Goal: Task Accomplishment & Management: Complete application form

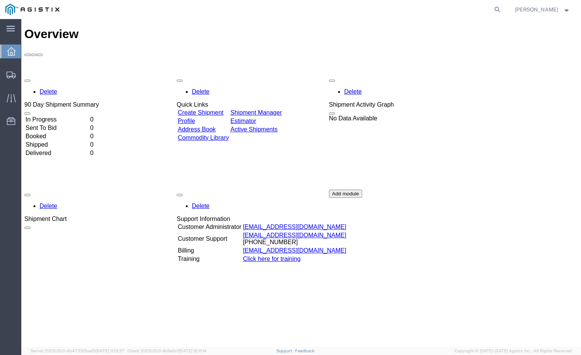
click at [216, 109] on link "Create Shipment" at bounding box center [201, 112] width 46 height 6
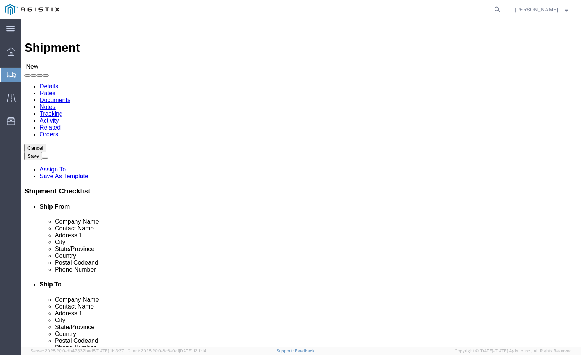
select select
click input "text"
type input "Alumacart, Inc."
type input "[PERSON_NAME]"
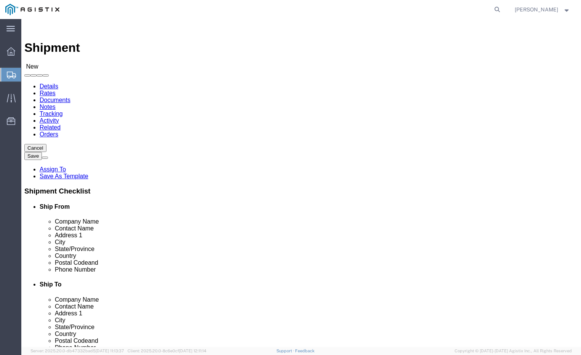
type input "[STREET_ADDRESS][PERSON_NAME]"
select select
type input "Indiantownf"
select select
click input "Indiantownf"
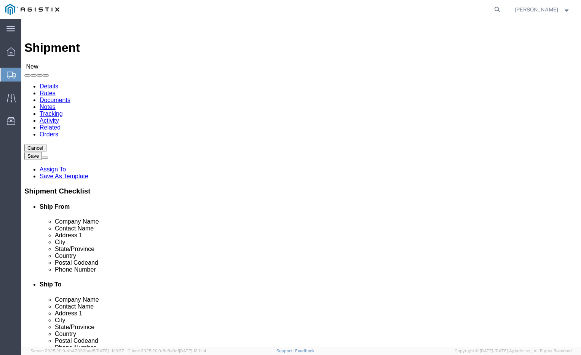
type input "[GEOGRAPHIC_DATA]"
select select
type input "f"
type input "fl"
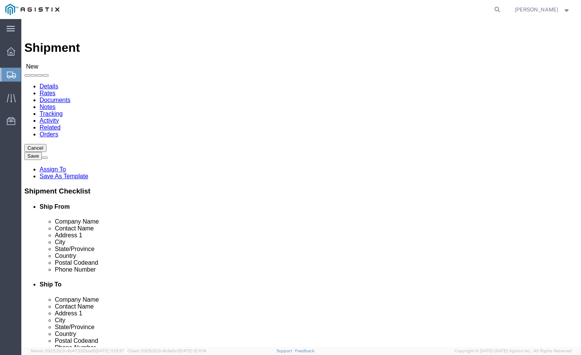
select select
select select "FL"
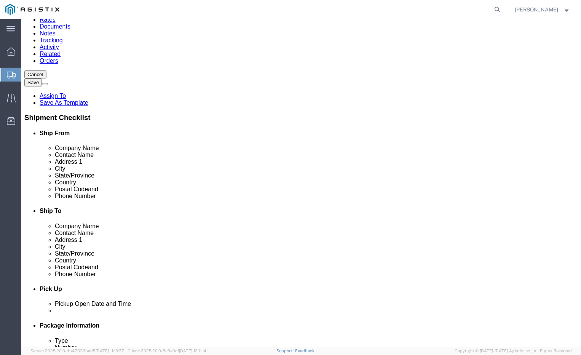
scroll to position [76, 0]
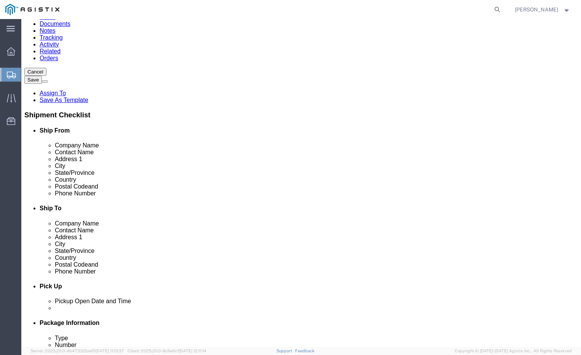
drag, startPoint x: 97, startPoint y: 231, endPoint x: 99, endPoint y: 224, distance: 7.4
click input "text"
type input "34956"
select select
type input "[PERSON_NAME]"
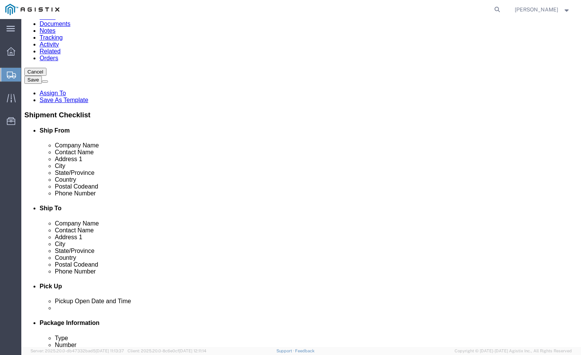
type input "7726752158"
click input "text"
type input "Pacific Gas & Electric"
click input "text"
type input "C/O MROIS-[PERSON_NAME]"
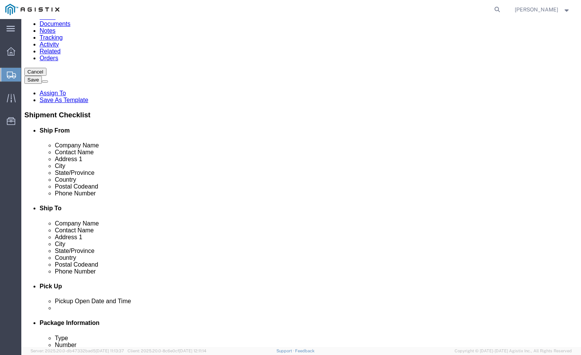
click input "text"
type input "[STREET_ADDRESS]"
select select
click input "text"
type input "[GEOGRAPHIC_DATA]"
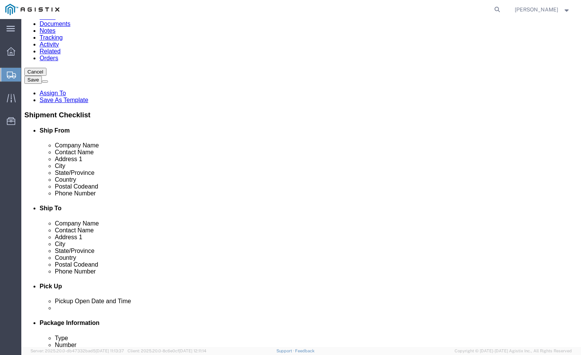
select select
type input "c"
type input "ca"
select select
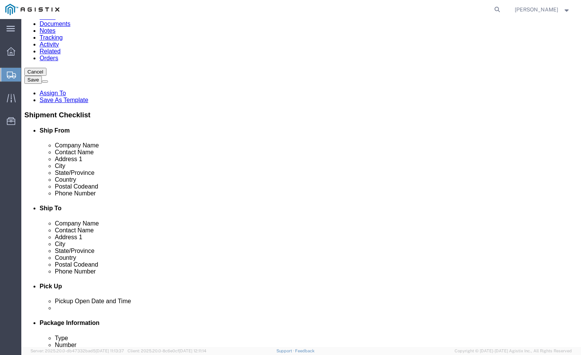
select select "CA"
click input "Postal Code"
type input "95965"
select select
click input "text"
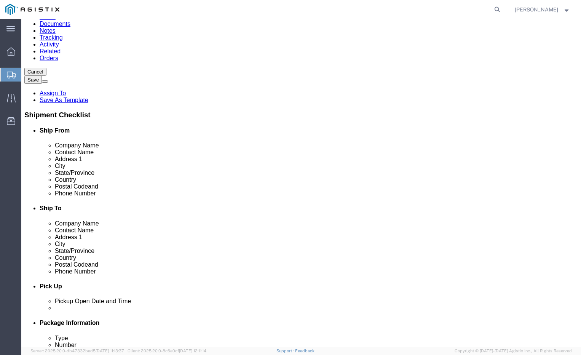
type input "9253130360"
click input "checkbox"
checkbox input "true"
click div
click input "checkbox"
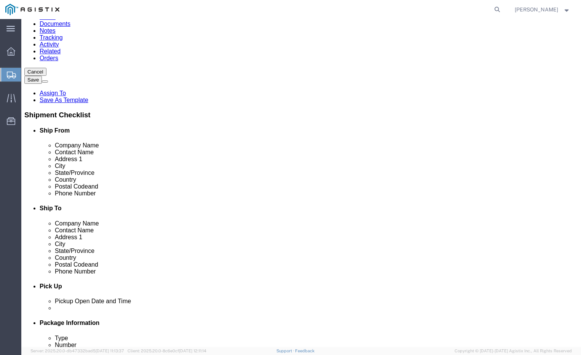
checkbox input "true"
click input "text"
type input "[PERSON_NAME][EMAIL_ADDRESS][DOMAIN_NAME]"
click input "text"
type input "[PERSON_NAME][EMAIL_ADDRESS][PERSON_NAME][DOMAIN_NAME]"
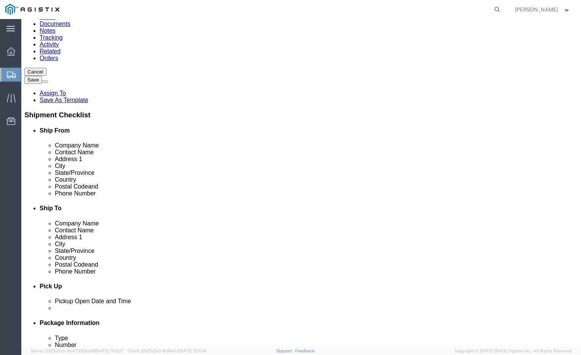
click div "Location My Profile Location (OBSOLETE) [PERSON_NAME] SC - GC TRAILER (OBSOLETE…"
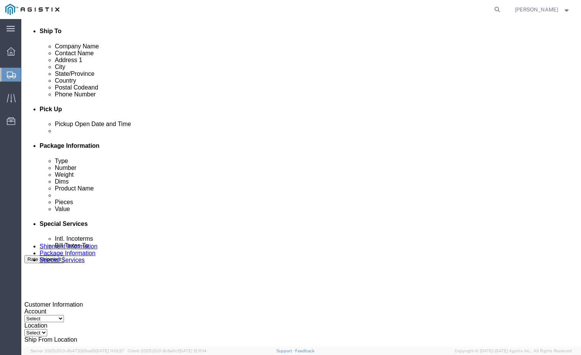
scroll to position [267, 0]
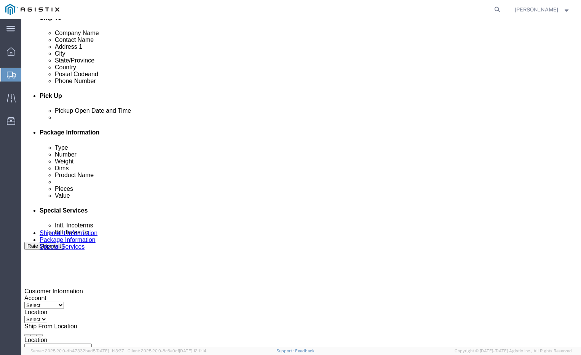
click div "[DATE] 11:00 AM"
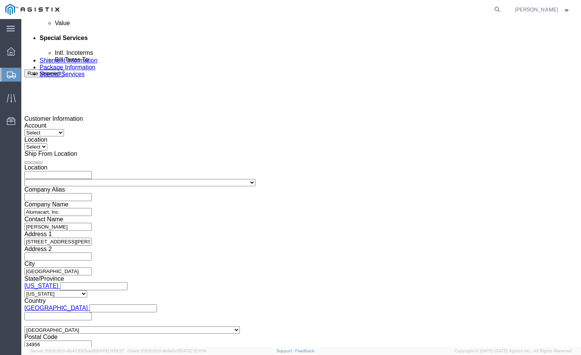
click input "11:00 AM"
click input "5:00 AM"
type input "5:00 PM"
click button "Apply"
click select "Select Account Type Activity ID Airline Appointment Number ASN Batch Request # …"
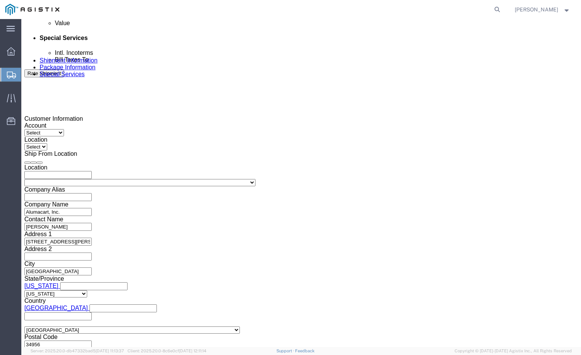
select select "[PERSON_NAME]"
click select "Select Account Type Activity ID Airline Appointment Number ASN Batch Request # …"
click input "text"
type input "2701248348"
click select "Select Account Type Activity ID Airline Appointment Number ASN Batch Request # …"
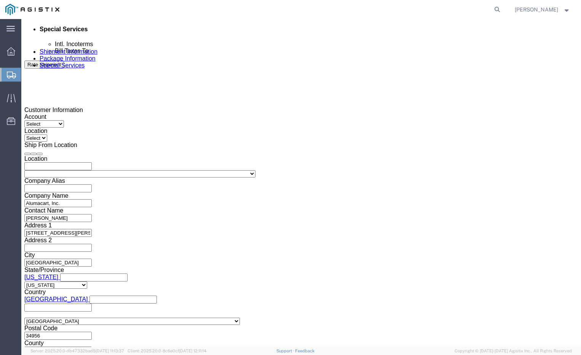
scroll to position [450, 0]
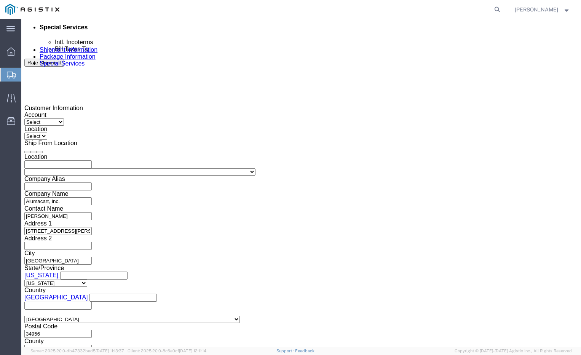
click select "Select Account Type Activity ID Airline Appointment Number ASN Batch Request # …"
select select "ORGN"
click select "Select Account Type Activity ID Airline Appointment Number ASN Batch Request # …"
click input "text"
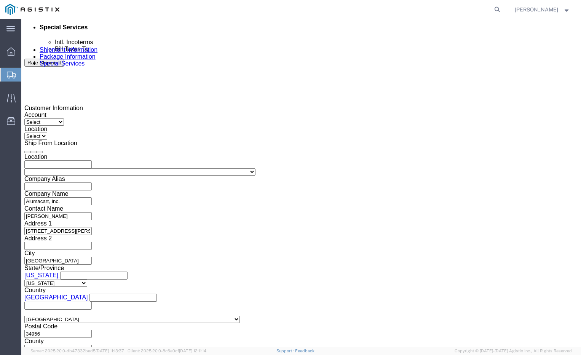
type input "Total Safety Supplies & Solutions"
click div "Shipping Mode (Optional)"
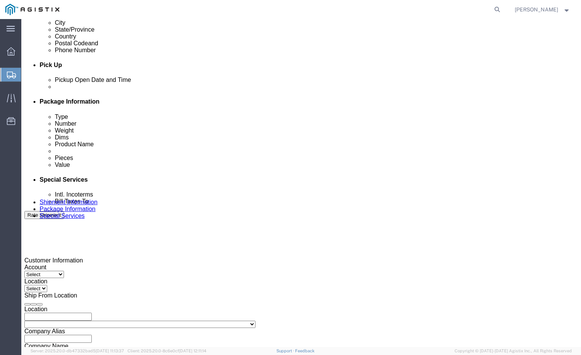
scroll to position [450, 0]
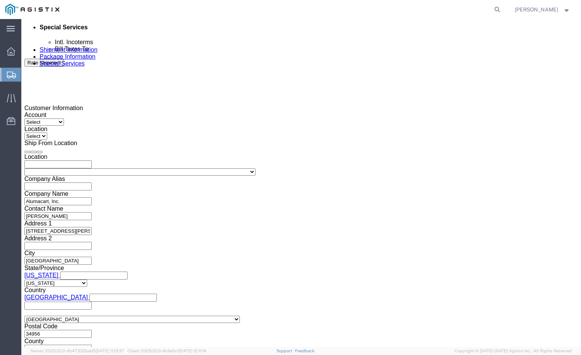
click button "Continue"
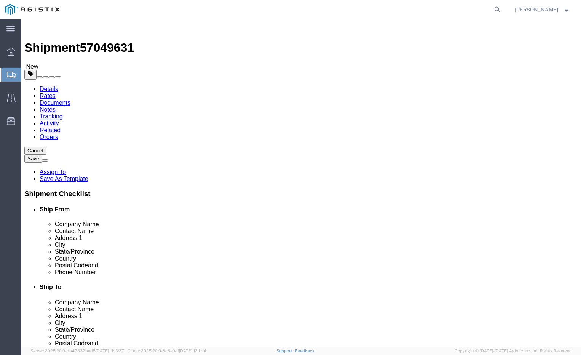
click select "Select Bale(s) Basket(s) Bolt(s) Bottle(s) Buckets Bulk Bundle(s) Can(s) Cardbo…"
select select "SKID"
click select "Select Bale(s) Basket(s) Bolt(s) Bottle(s) Buckets Bulk Bundle(s) Can(s) Cardbo…"
click input "0.00"
type input "0"
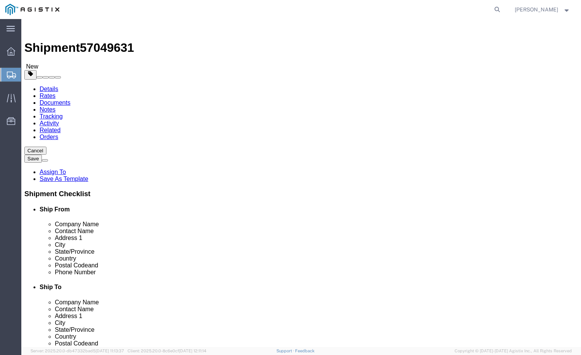
type input "675"
click input "text"
click select "Select Bale(s) Basket(s) Bolt(s) Bottle(s) Buckets Bulk Bundle(s) Can(s) Cardbo…"
select select "PSNS"
click select "Select Bale(s) Basket(s) Bolt(s) Bottle(s) Buckets Bulk Bundle(s) Can(s) Cardbo…"
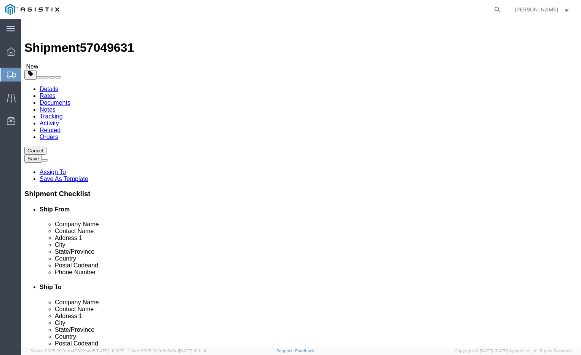
click input "1"
click input "text"
type input "59"
type input "48"
type input "41"
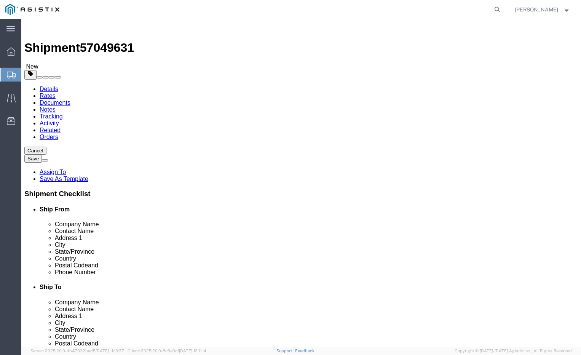
click div "Previous Continue"
click link "Add Content"
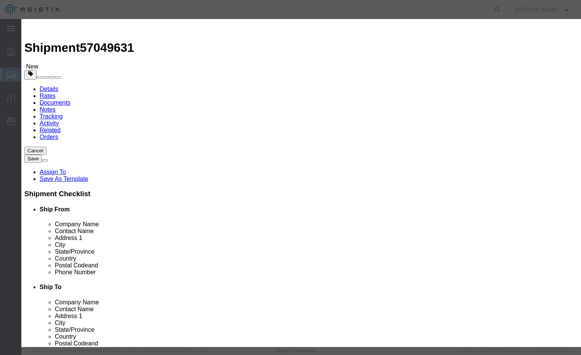
click select "Select 50 55 60 65 70 85 92.5 100 125 175 250 300 400"
click label "Model"
click input "text"
type input "7500"
click input "0"
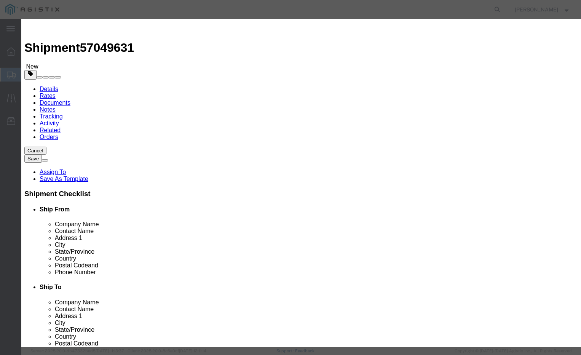
type input "1"
click input "text"
type input "Big Kahuna Carts"
click select "Select 50 55 60 65 70 85 92.5 100 125 175 250 300 400"
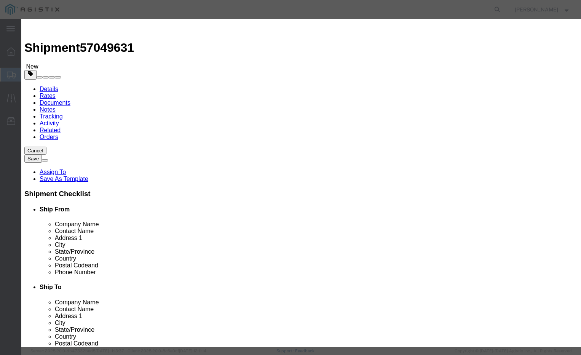
click select "Select 50 55 60 65 70 85 92.5 100 125 175 250 300 400"
select select "125"
click select "Select 50 55 60 65 70 85 92.5 100 125 175 250 300 400"
click input "checkbox"
checkbox input "true"
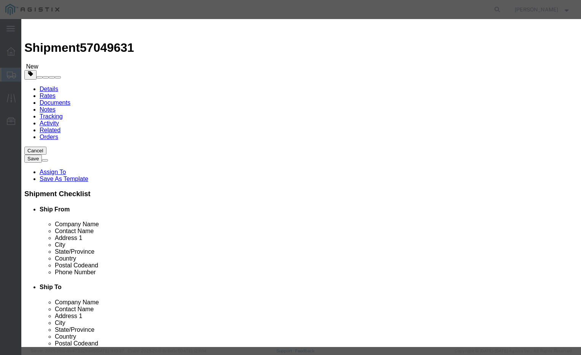
click button "Save & Close"
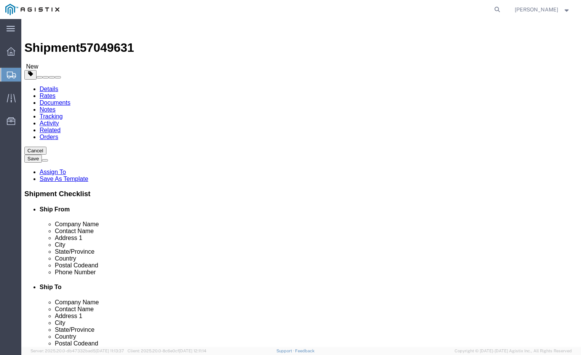
scroll to position [6, 0]
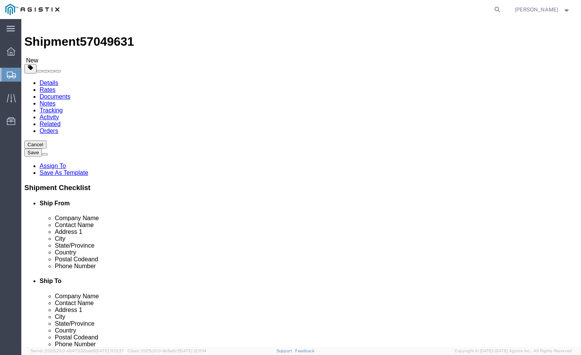
click button "Rate Shipment"
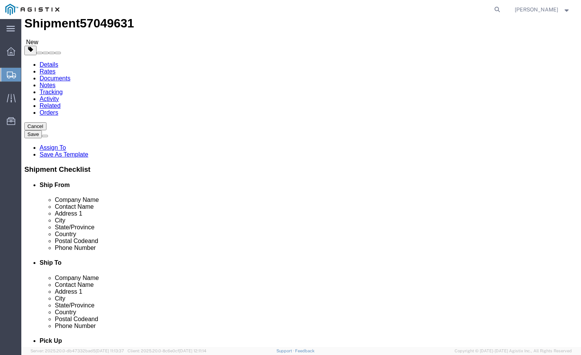
scroll to position [46, 0]
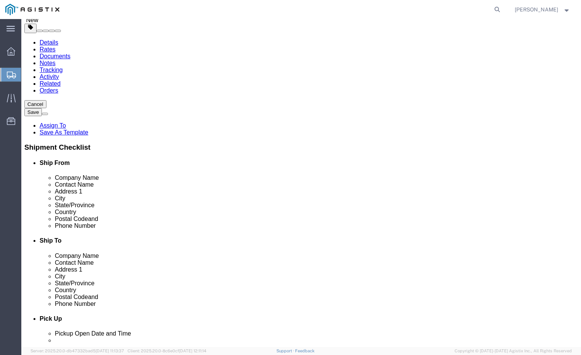
click button "Continue"
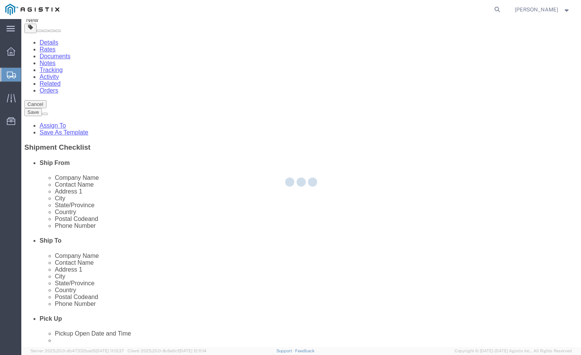
select select
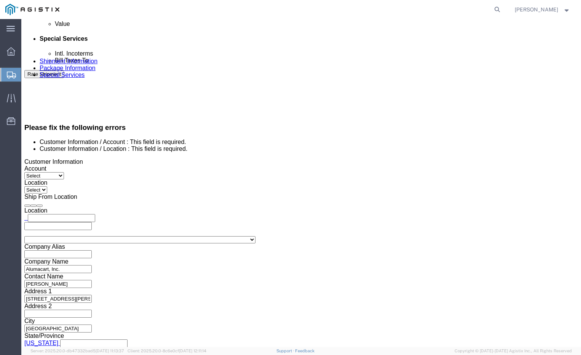
scroll to position [343, 0]
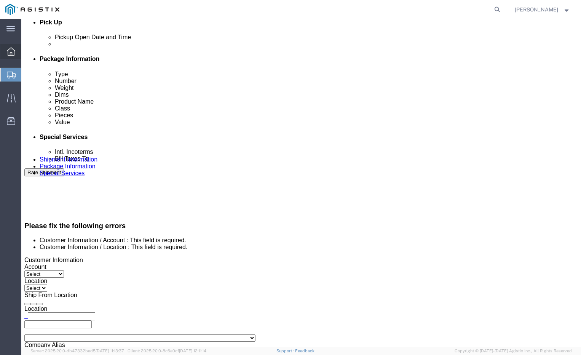
click at [7, 50] on icon at bounding box center [11, 51] width 8 height 8
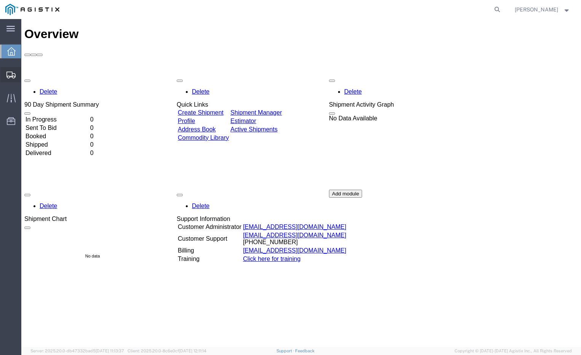
click at [13, 73] on icon at bounding box center [10, 75] width 9 height 7
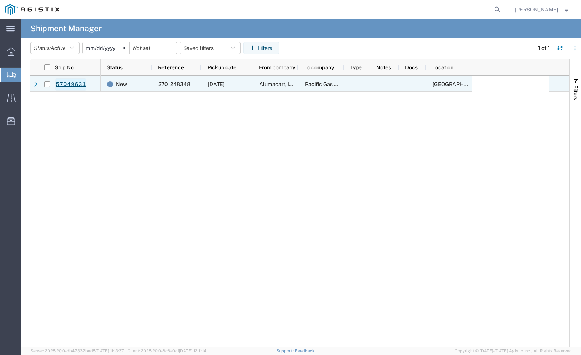
click at [70, 83] on link "57049631" at bounding box center [70, 84] width 31 height 12
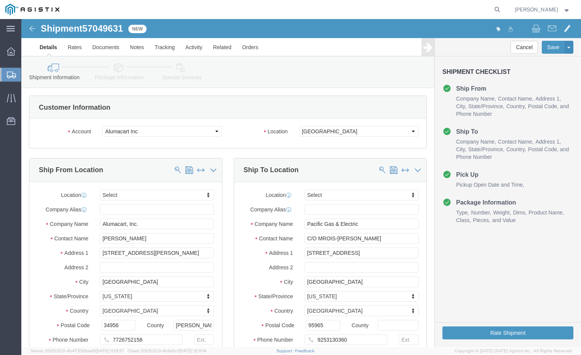
select select
click select "Select Alumacart Inc PG&E"
select select "9596"
click select "Select Alumacart Inc PG&E"
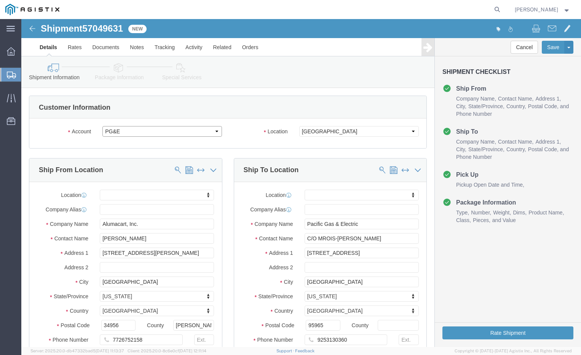
select select
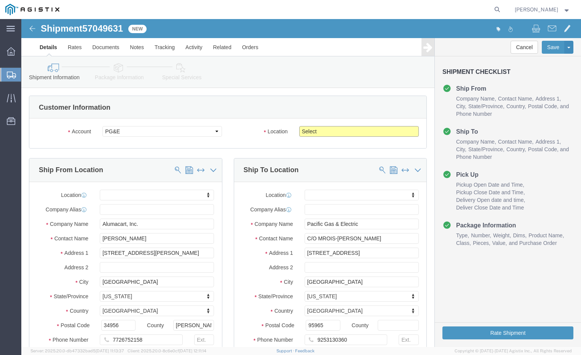
click select "Select All Others [GEOGRAPHIC_DATA] [GEOGRAPHIC_DATA] [GEOGRAPHIC_DATA] [GEOGRA…"
select select "23082"
click select "Select All Others [GEOGRAPHIC_DATA] [GEOGRAPHIC_DATA] [GEOGRAPHIC_DATA] [GEOGRA…"
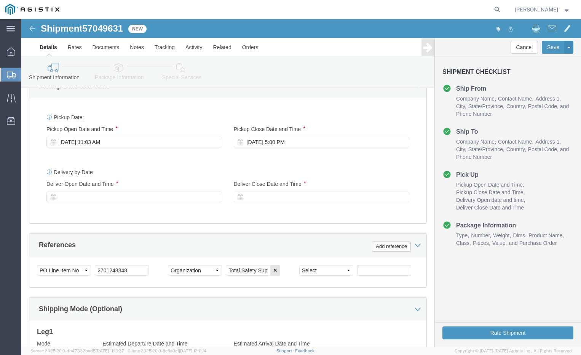
scroll to position [450, 0]
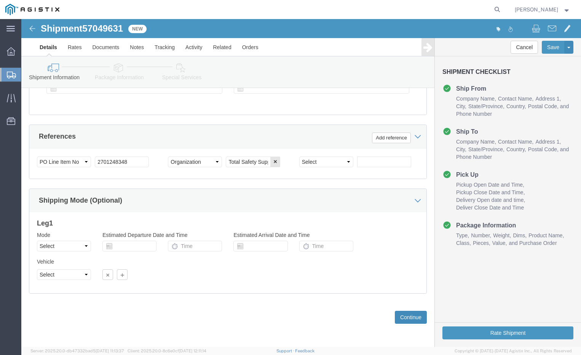
click button "Continue"
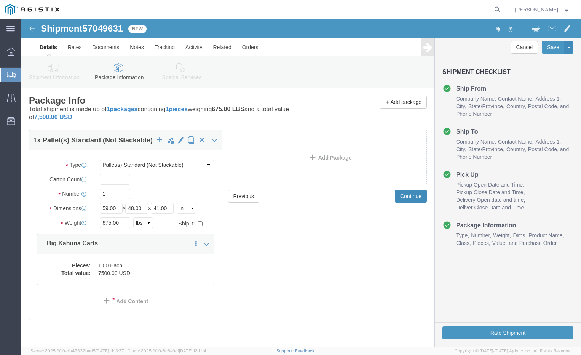
scroll to position [6, 0]
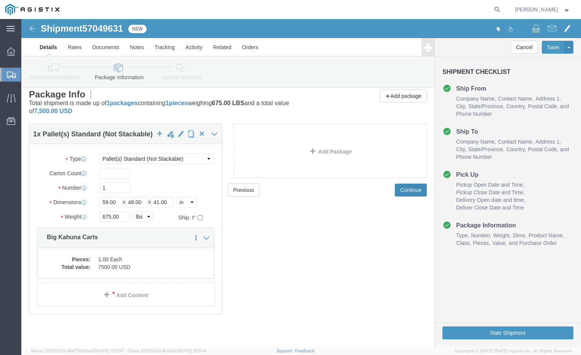
click button "Continue"
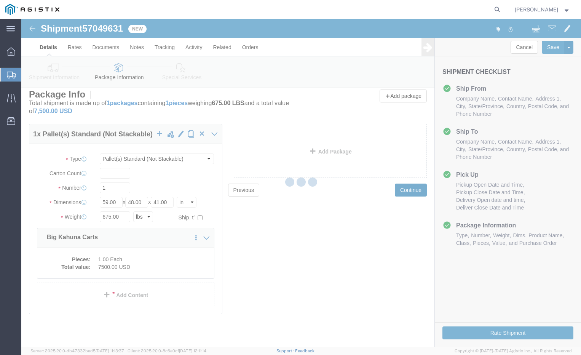
select select
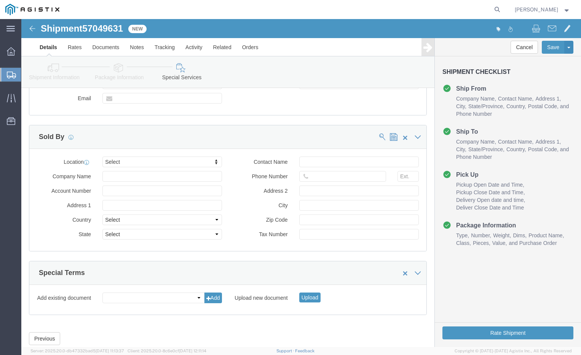
scroll to position [719, 0]
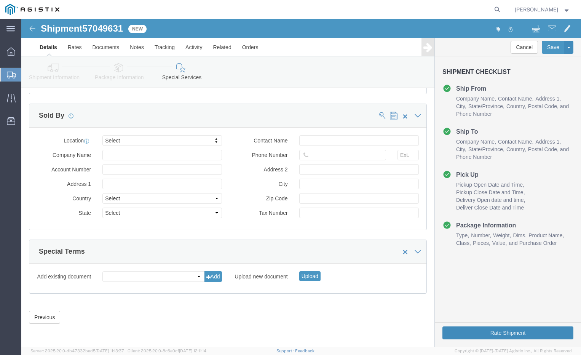
click button "Rate Shipment"
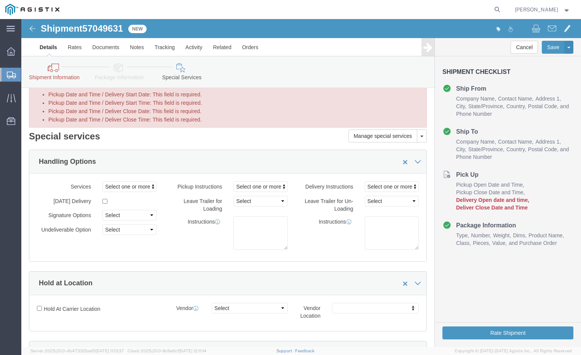
scroll to position [0, 0]
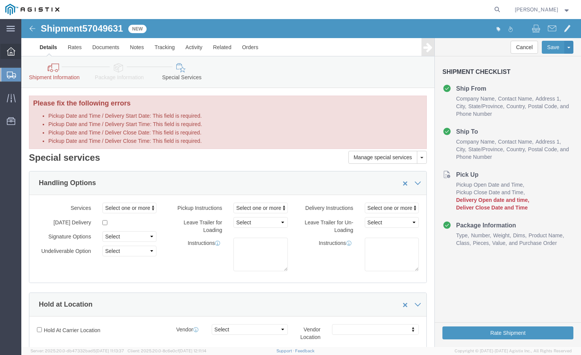
click at [8, 56] on div at bounding box center [10, 51] width 21 height 15
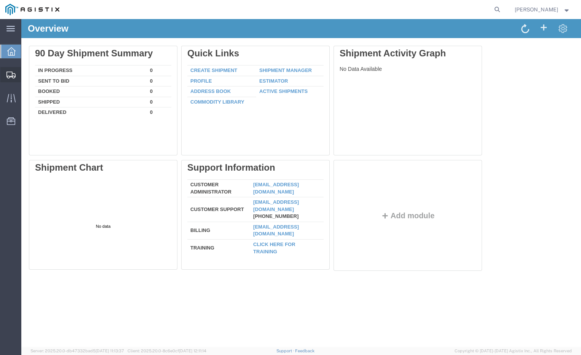
click at [10, 72] on icon at bounding box center [10, 75] width 9 height 7
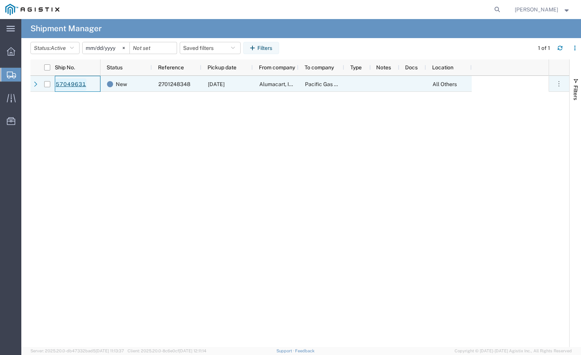
click at [63, 85] on link "57049631" at bounding box center [70, 84] width 31 height 12
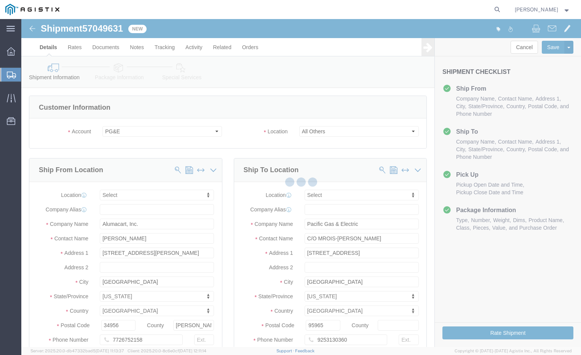
select select
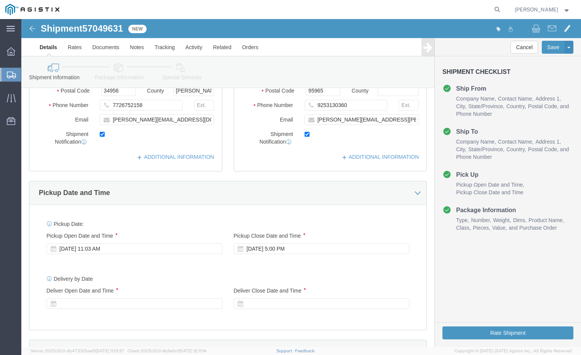
scroll to position [305, 0]
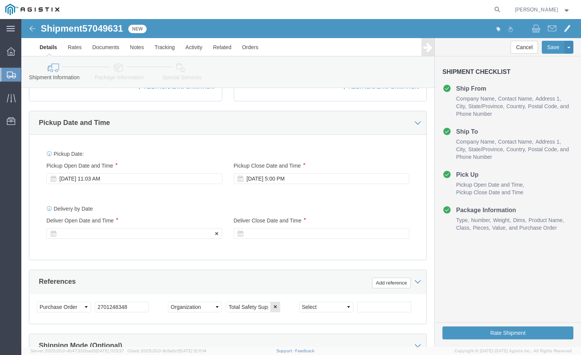
click div
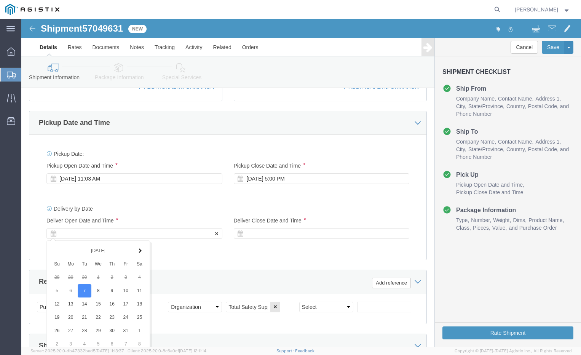
scroll to position [450, 0]
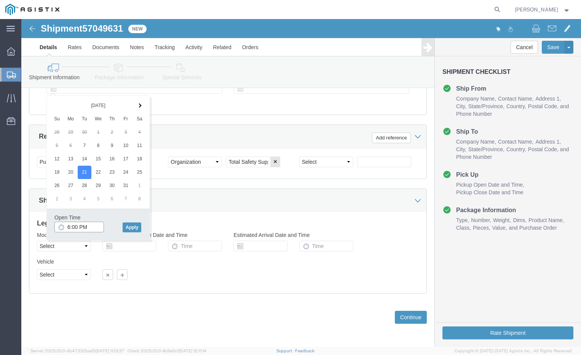
click input "6:00 PM"
click button "Apply"
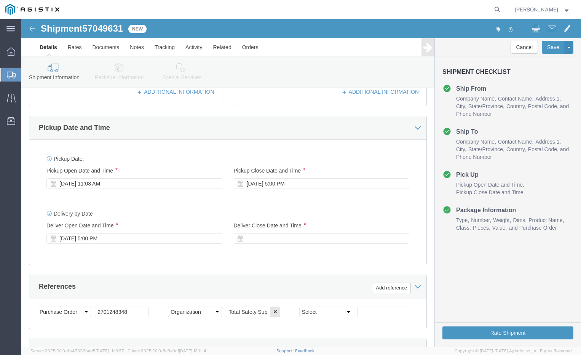
scroll to position [298, 0]
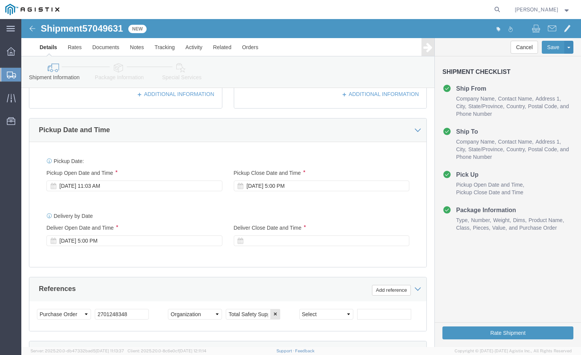
click div "[DATE] 5:00 PM"
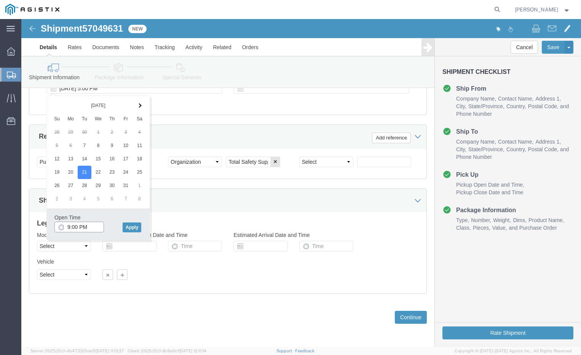
click input "9:00 PM"
type input "9:00 AM"
click button "Apply"
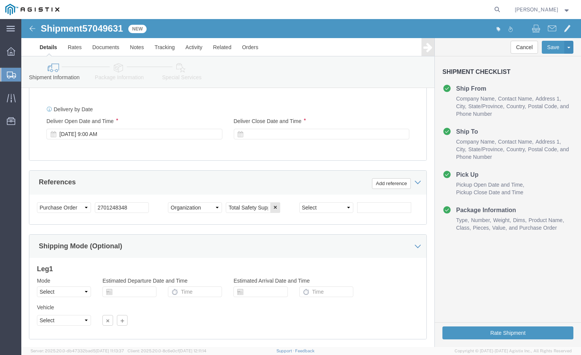
scroll to position [336, 0]
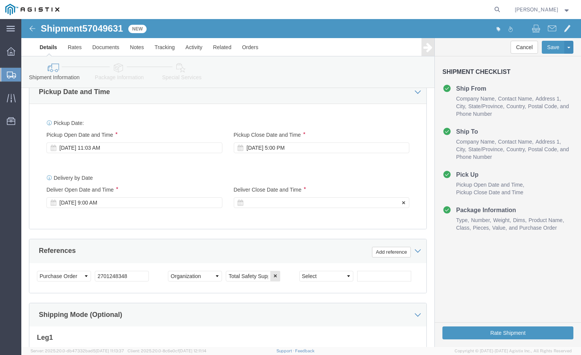
click div
click div "Pickup Date: Pickup Start Date Pickup Start Time Pickup Open Date and Time [DAT…"
click div "[DATE] 6:00 PM"
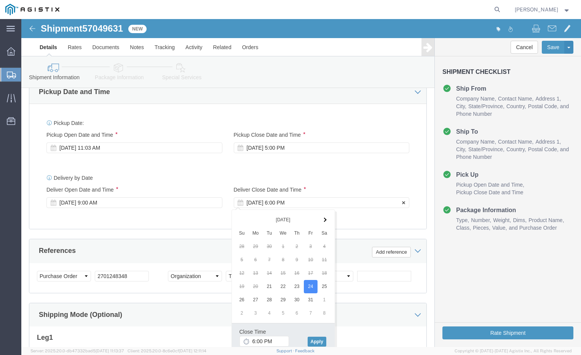
click div "[DATE] 6:00 PM"
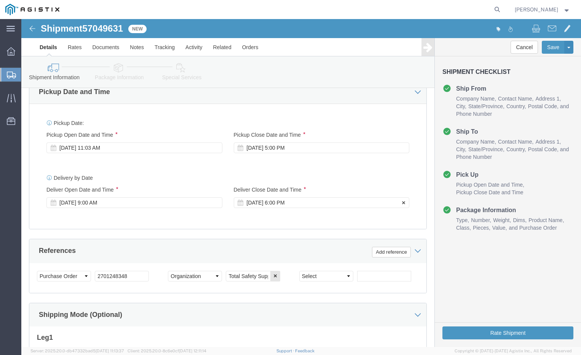
click div "[DATE] 6:00 PM"
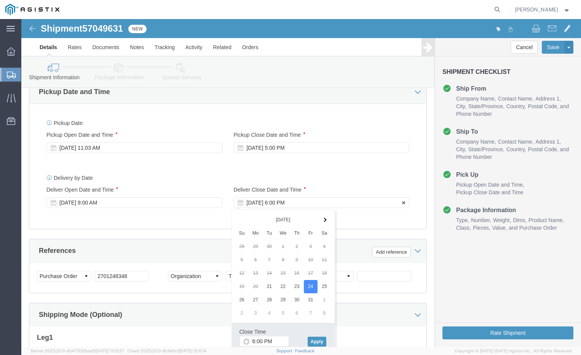
click div "[DATE] 6:00 PM"
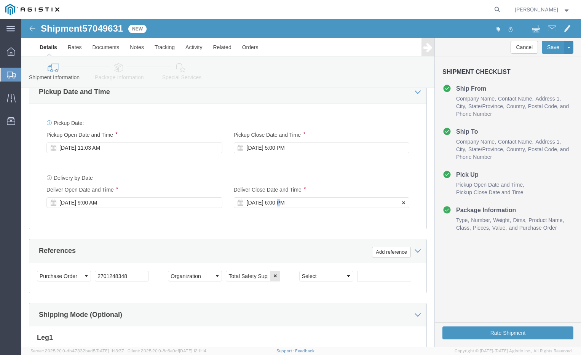
click div "[DATE] 6:00 PM"
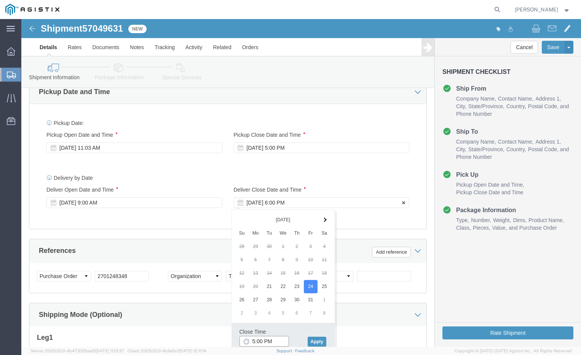
type input "5:00 PM"
click div "[DATE] 6:00 PM"
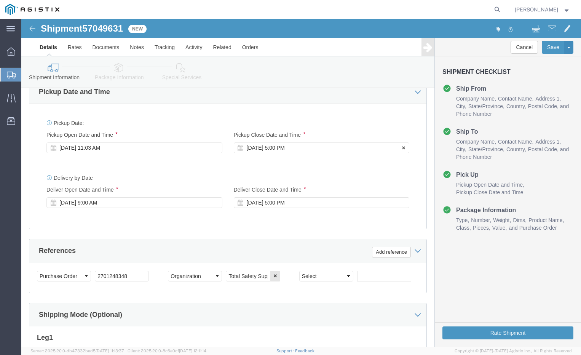
click div "[DATE] 5:00 PM"
click div "Delivery by Date Delivery Start Date Delivery Start Time Deliver Open Date and …"
click div "Rate Shipment"
click button "Rate Shipment"
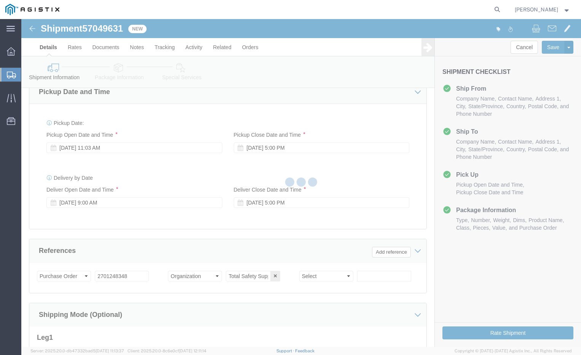
select select
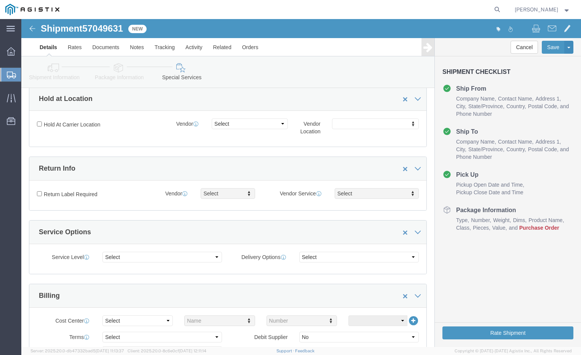
scroll to position [179, 0]
click at [6, 52] on div at bounding box center [10, 51] width 21 height 15
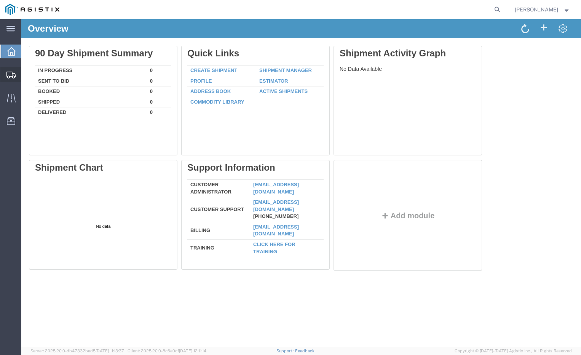
click at [13, 72] on icon at bounding box center [10, 75] width 9 height 7
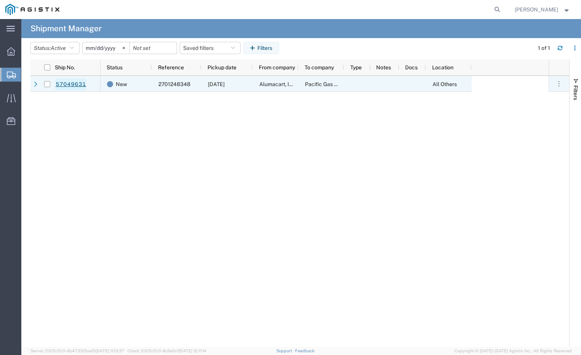
click at [76, 81] on link "57049631" at bounding box center [70, 84] width 31 height 12
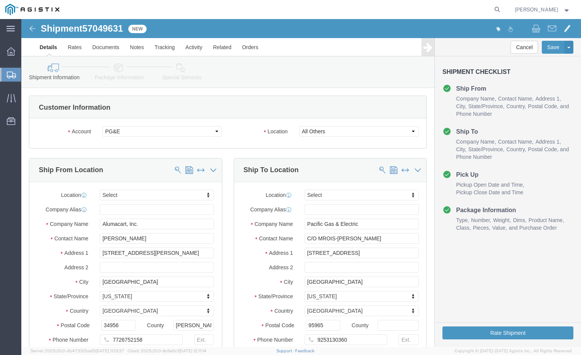
select select
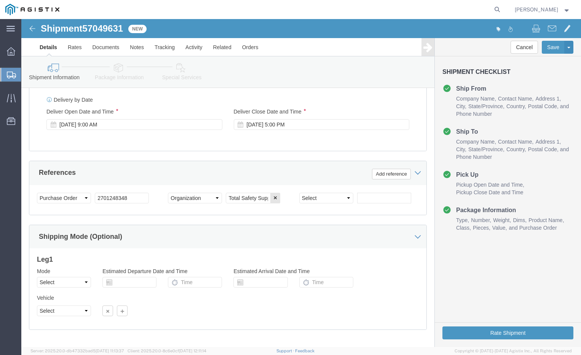
scroll to position [450, 0]
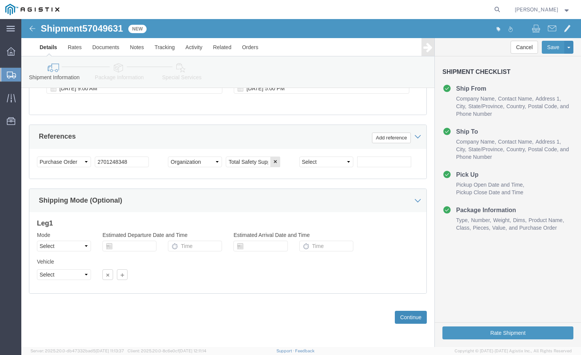
click button "Continue"
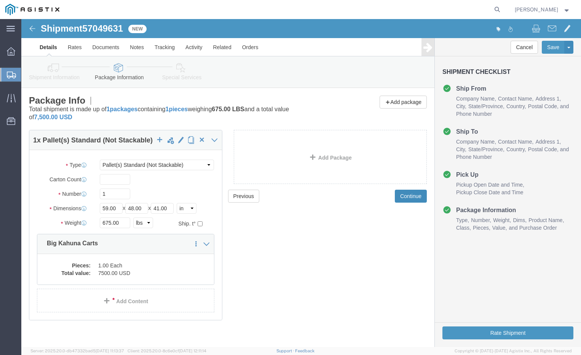
scroll to position [6, 0]
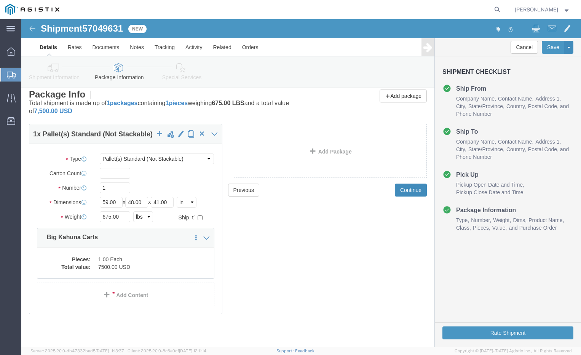
click button "Continue"
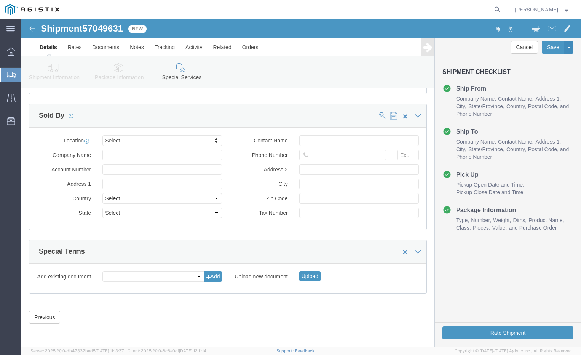
scroll to position [719, 0]
click button "Rate Shipment"
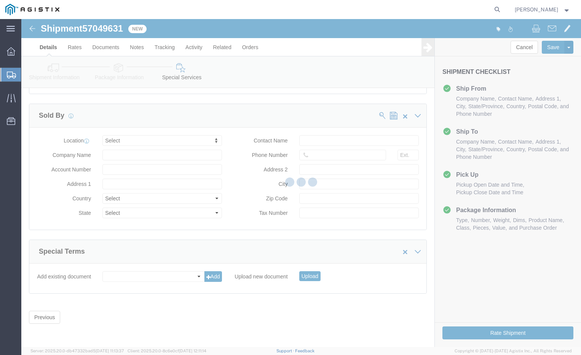
select select
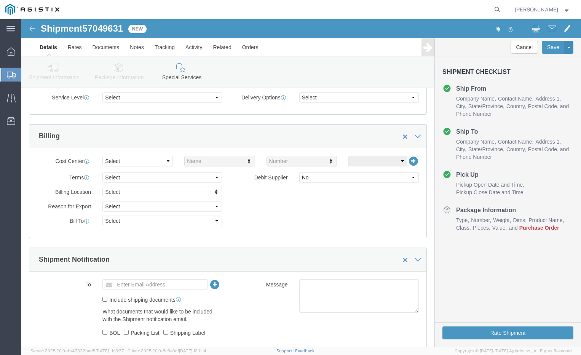
scroll to position [336, 0]
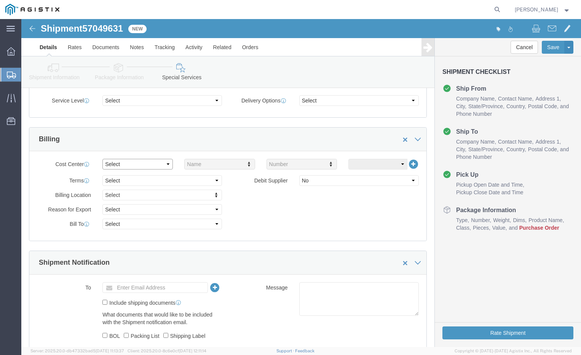
click select "Select Buyer Cost Center Department Operations Number Order Number Sales Person"
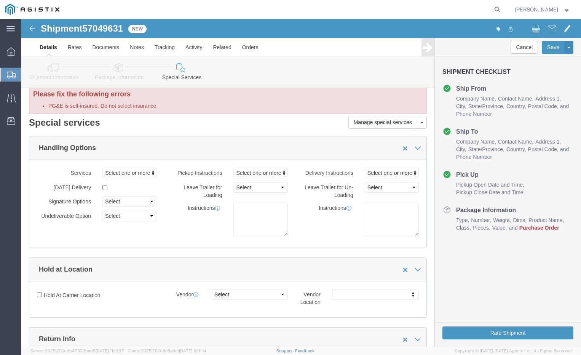
scroll to position [0, 0]
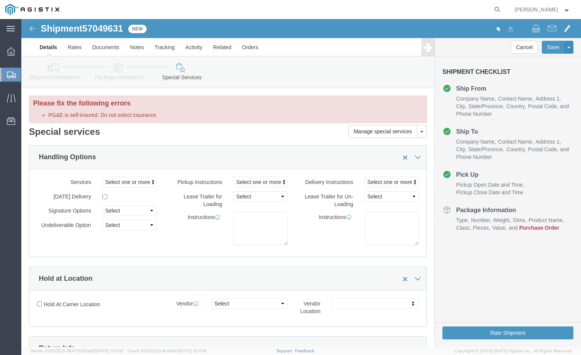
click li "PG&E is self-insured. Do not select insurance"
click input "Insurance"
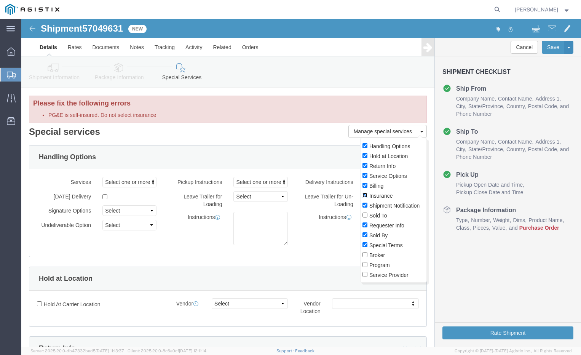
click input "Insurance"
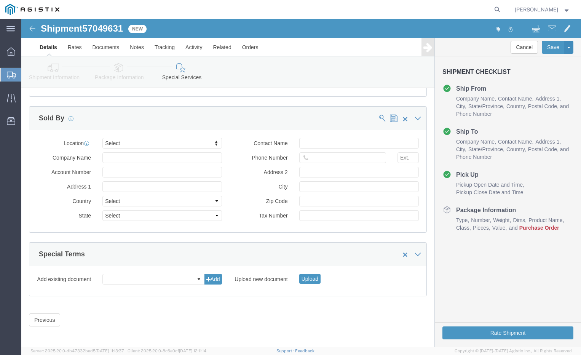
scroll to position [751, 0]
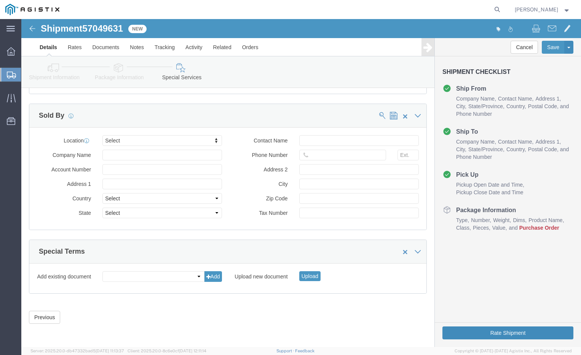
click button "Rate Shipment"
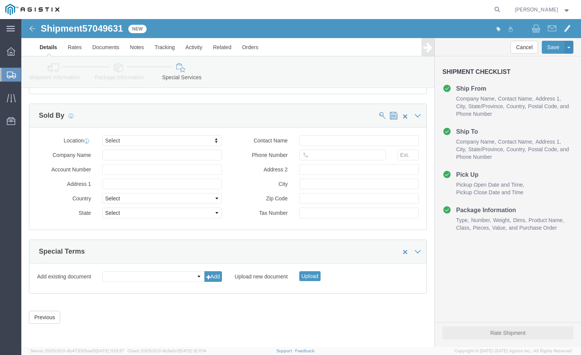
scroll to position [719, 0]
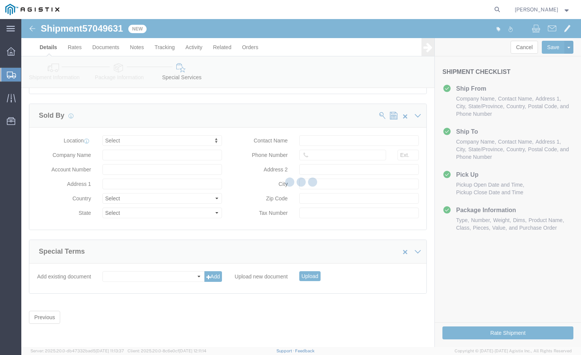
select select
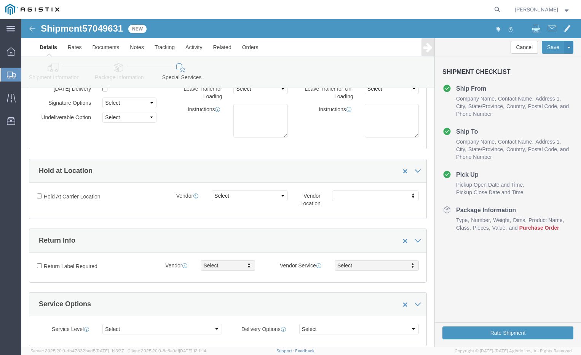
scroll to position [0, 0]
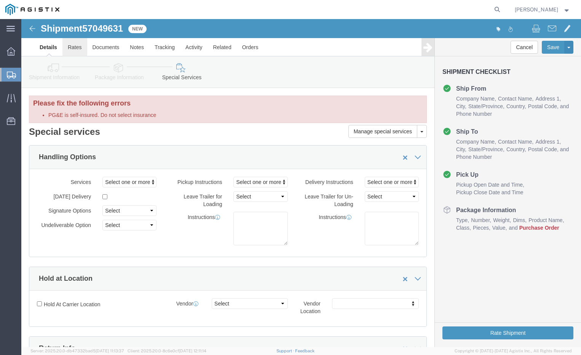
click link "Rates"
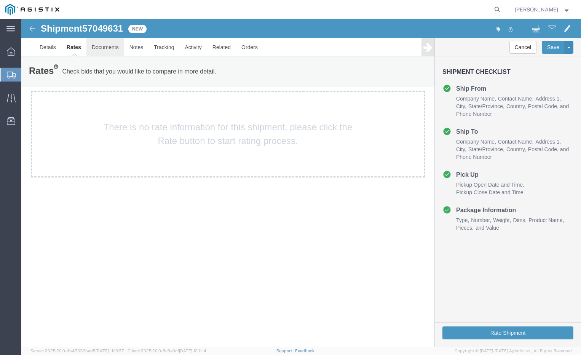
click at [107, 46] on link "Documents" at bounding box center [105, 47] width 38 height 18
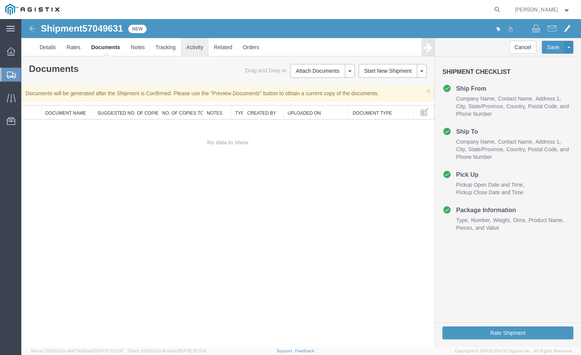
click at [198, 45] on link "Activity" at bounding box center [194, 47] width 27 height 18
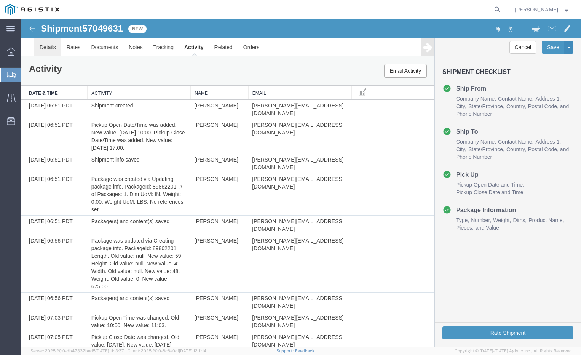
click at [50, 48] on link "Details" at bounding box center [47, 47] width 27 height 18
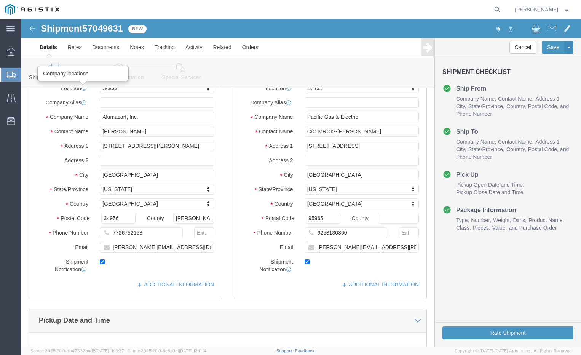
scroll to position [114, 0]
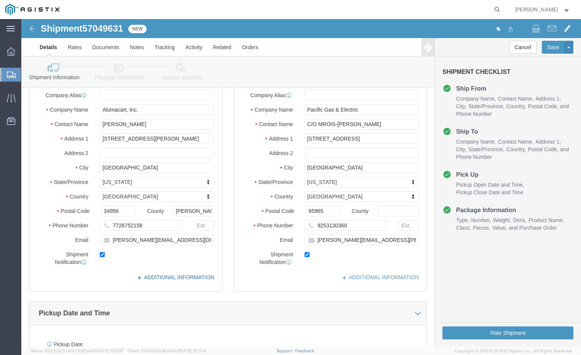
click link "ADDITIONAL INFORMATION"
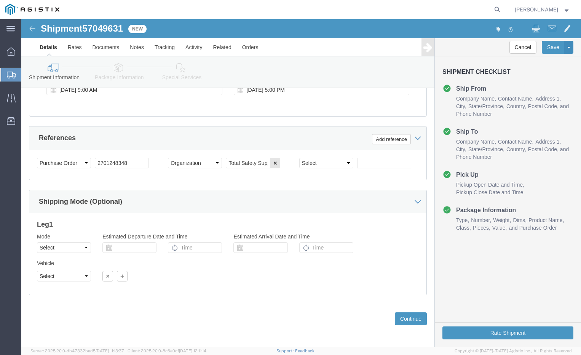
scroll to position [515, 0]
click div "Previous Continue"
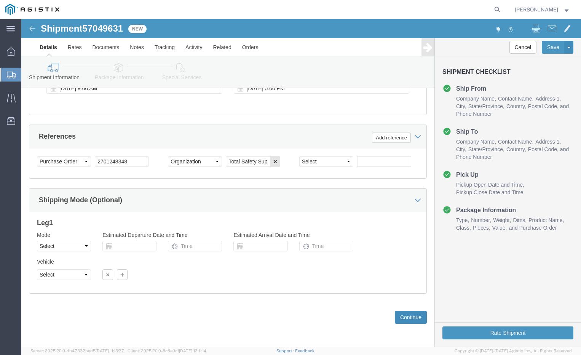
click button "Continue"
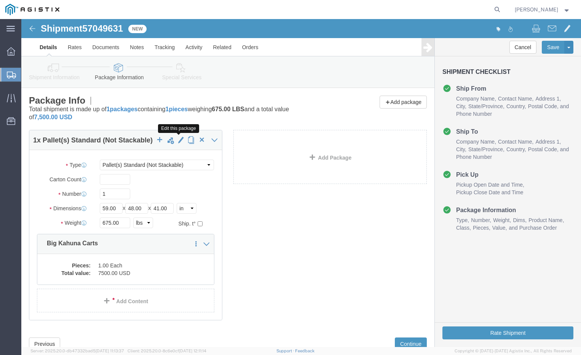
click span "button"
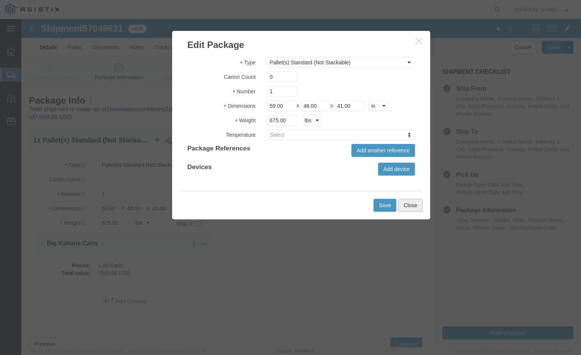
click button "Close"
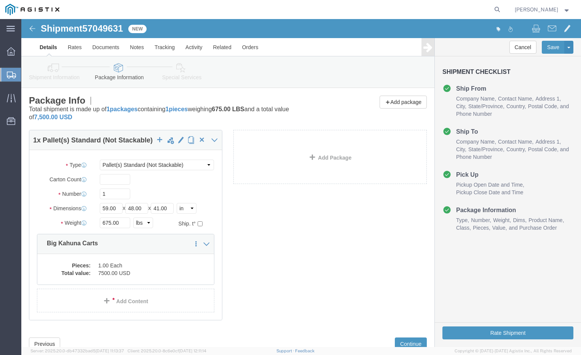
scroll to position [27, 0]
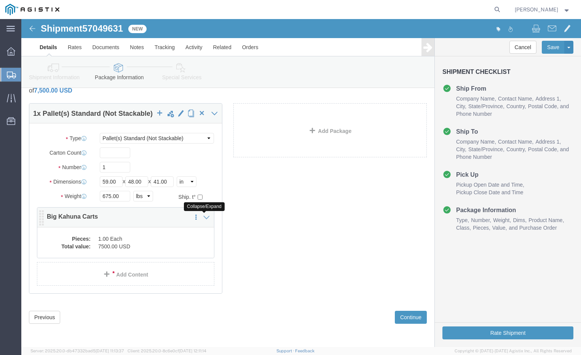
click div "1 x Pallet(s) Standard (Not Stackable) Package Type Select Bulk Bundle(s) Cardb…"
click icon
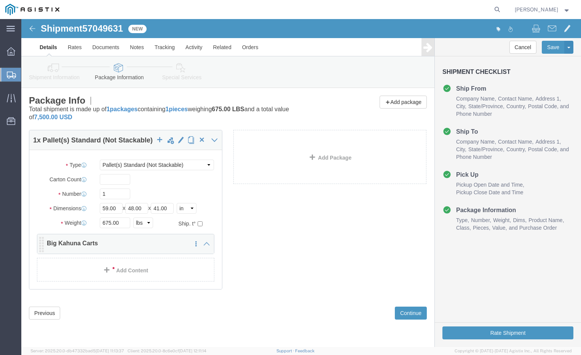
scroll to position [0, 0]
click div "1 x Pallet(s) Standard (Not Stackable) Package Type Select Bulk Bundle(s) Cardb…"
click button "Continue"
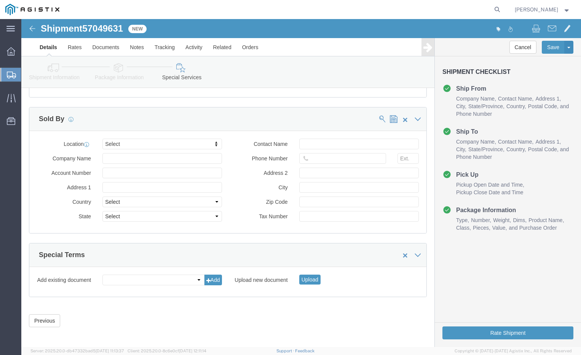
scroll to position [719, 0]
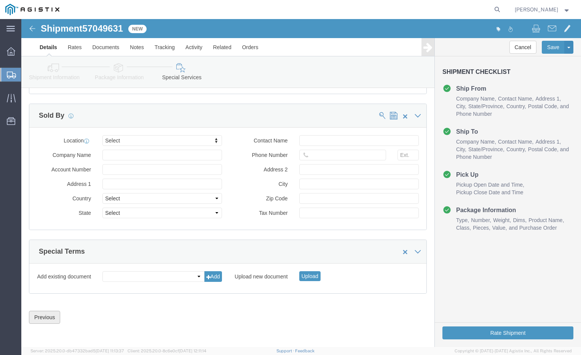
click button "Previous"
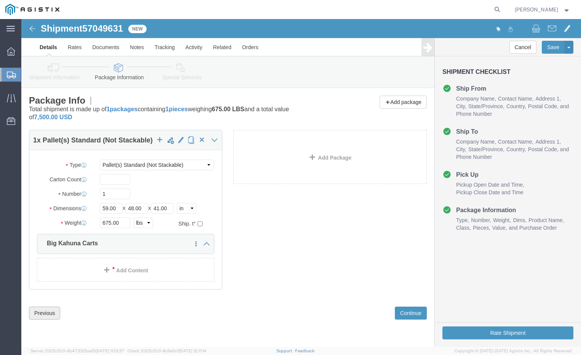
scroll to position [0, 0]
click div "1 x Pallet(s) Standard (Not Stackable) Package Type Select Bulk Bundle(s) Cardb…"
click button "Previous"
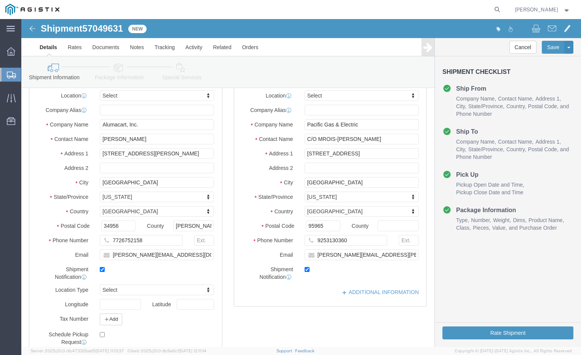
scroll to position [96, 0]
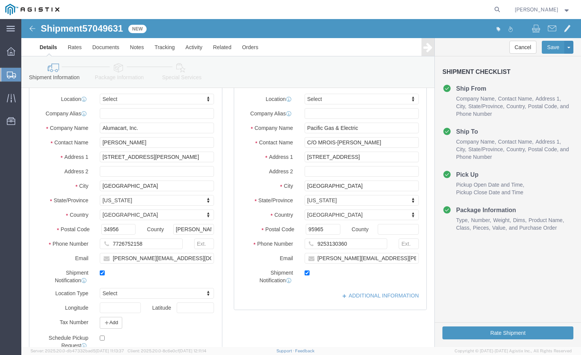
click icon
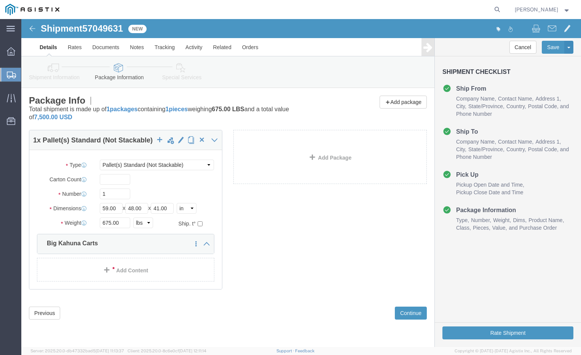
click icon
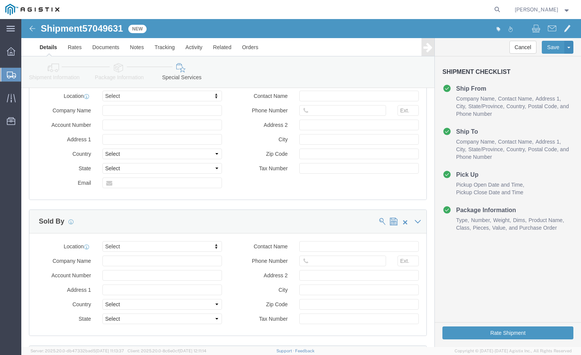
scroll to position [491, 0]
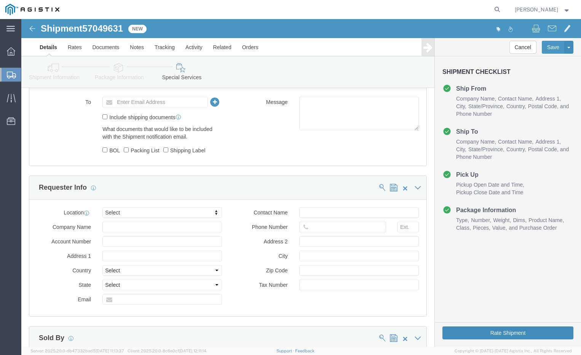
click button "Rate Shipment"
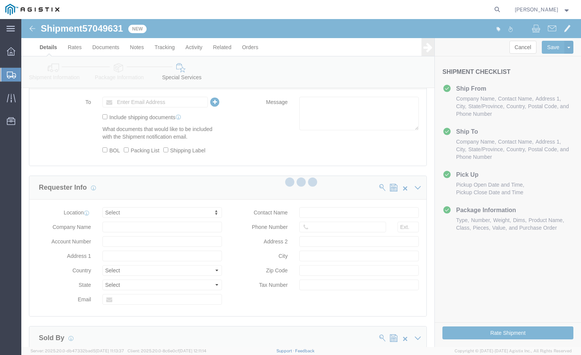
select select
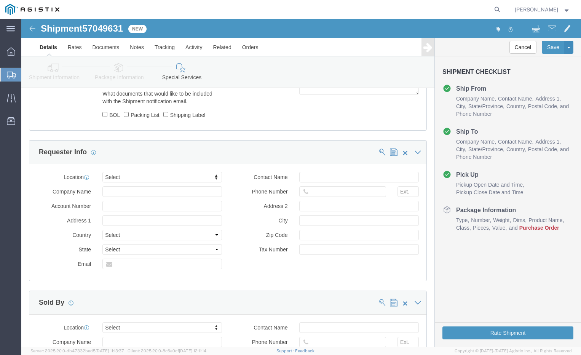
scroll to position [643, 0]
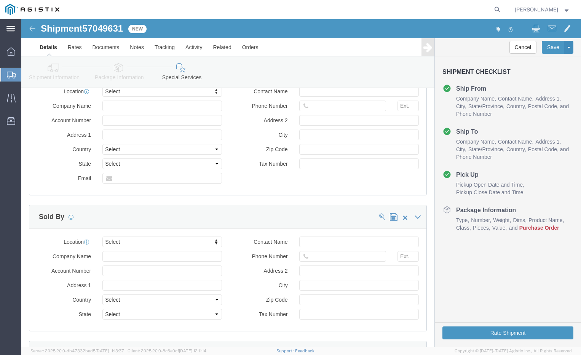
click at [15, 26] on div "main_menu Created with Sketch." at bounding box center [10, 28] width 21 height 19
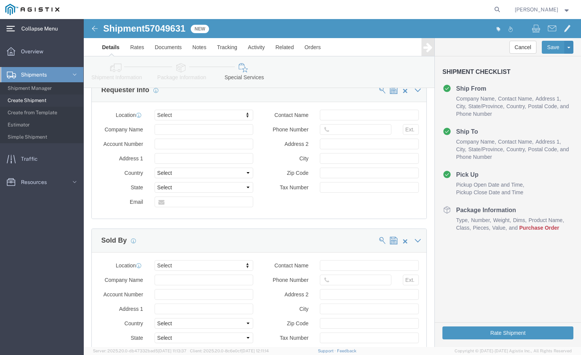
scroll to position [649, 0]
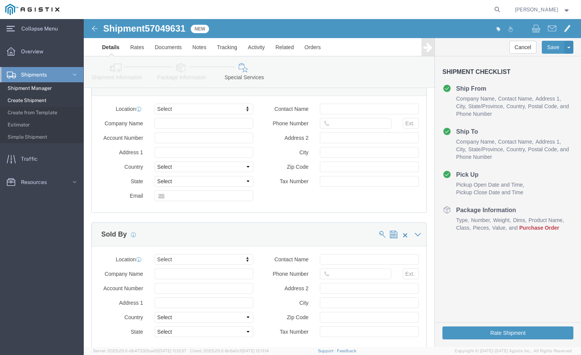
click at [26, 84] on span "Shipment Manager" at bounding box center [43, 88] width 70 height 15
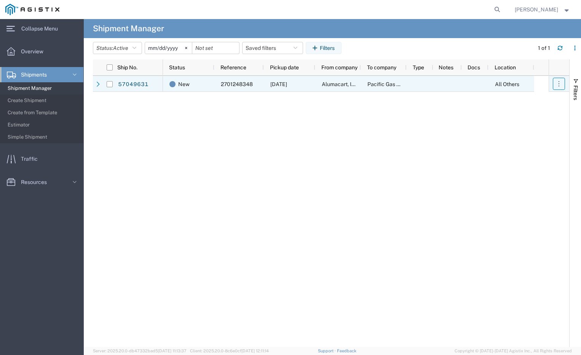
click at [562, 86] on icon "button" at bounding box center [560, 84] width 8 height 8
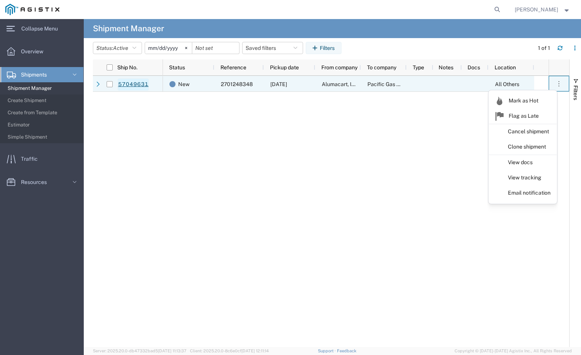
click at [133, 80] on link "57049631" at bounding box center [133, 84] width 31 height 12
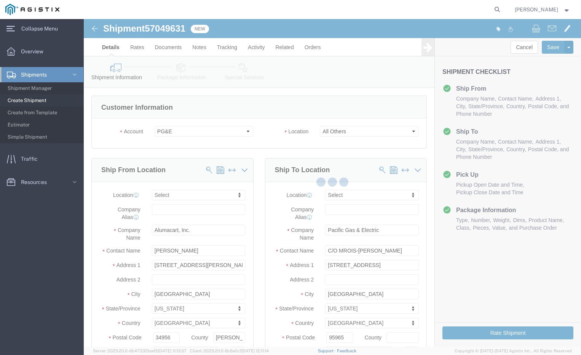
select select
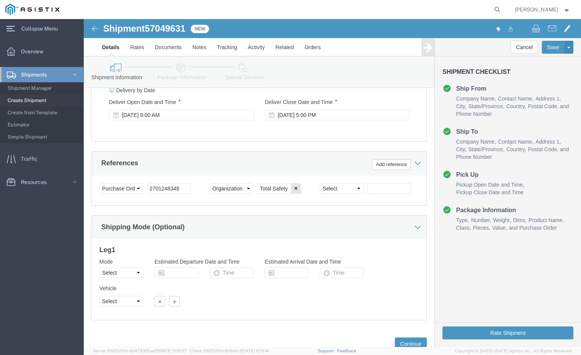
scroll to position [462, 0]
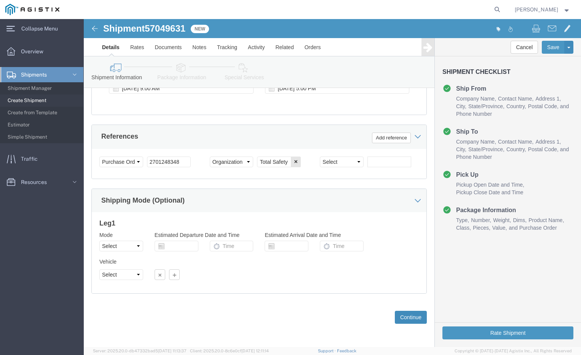
click button "Continue"
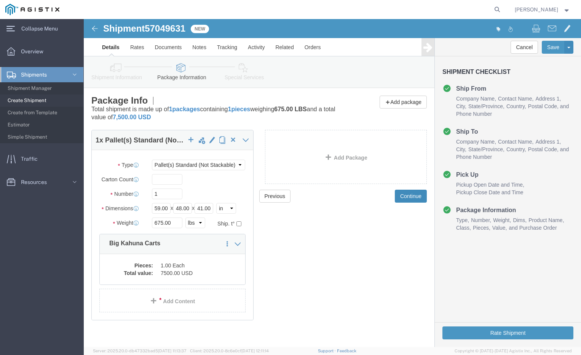
click button "Continue"
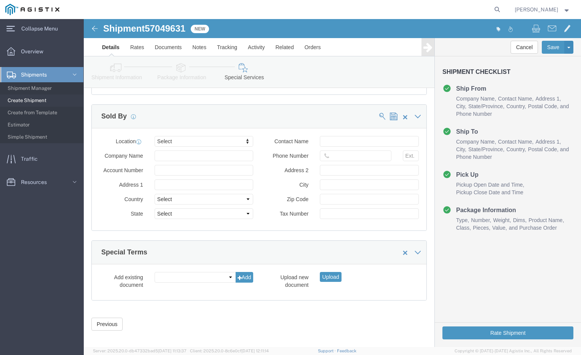
scroll to position [743, 0]
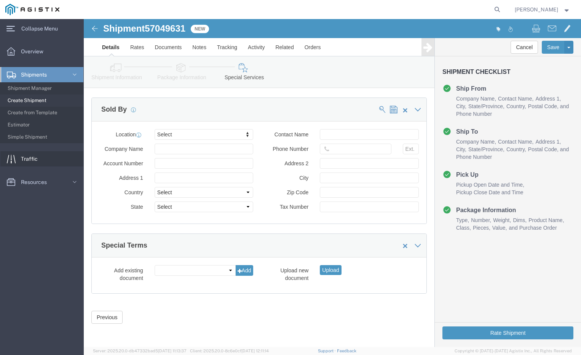
click at [22, 160] on span "Traffic" at bounding box center [32, 158] width 22 height 15
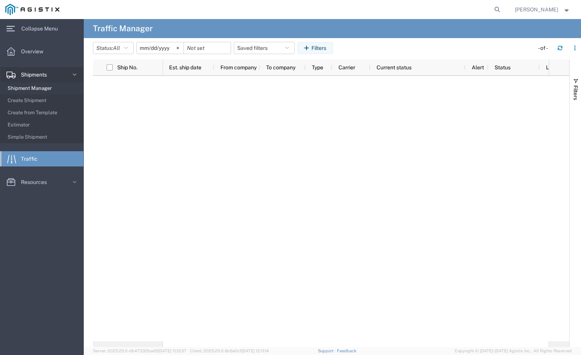
click at [22, 86] on span "Shipment Manager" at bounding box center [43, 88] width 70 height 15
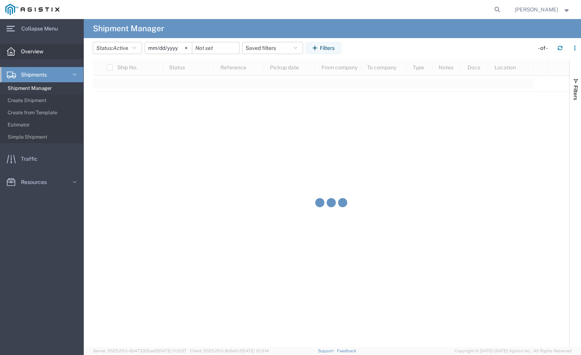
click at [29, 49] on span "Overview" at bounding box center [35, 51] width 28 height 15
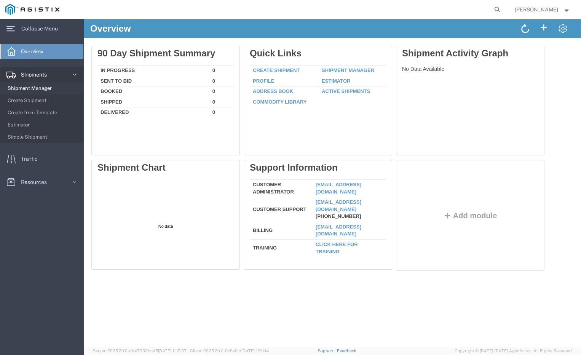
click at [38, 85] on span "Shipment Manager" at bounding box center [43, 88] width 70 height 15
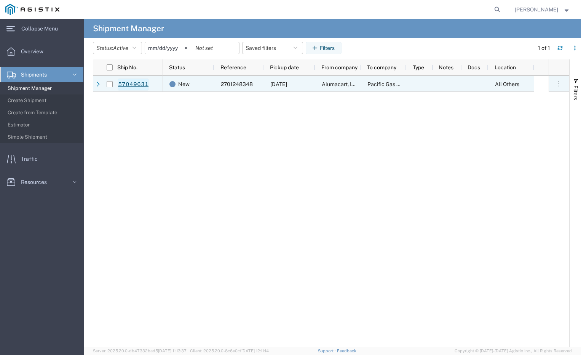
click at [132, 88] on link "57049631" at bounding box center [133, 84] width 31 height 12
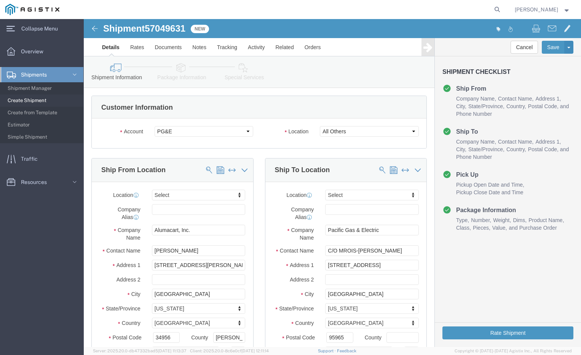
select select
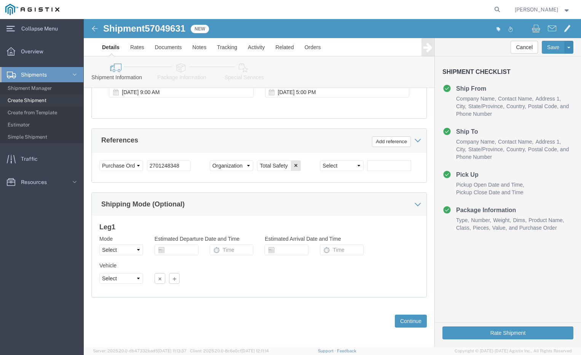
scroll to position [462, 0]
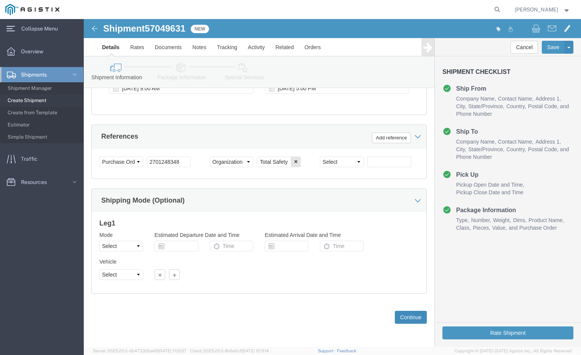
click button "Continue"
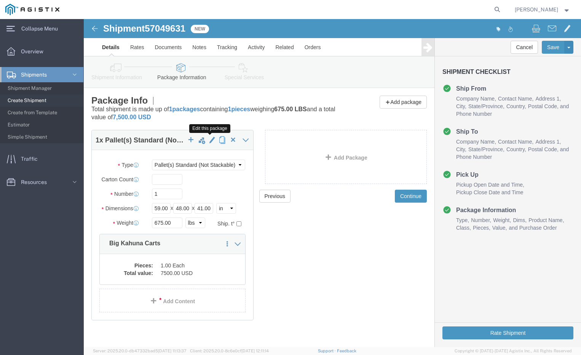
click span "button"
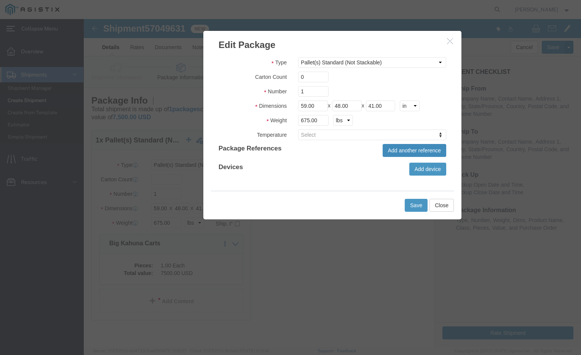
click button "Add another reference"
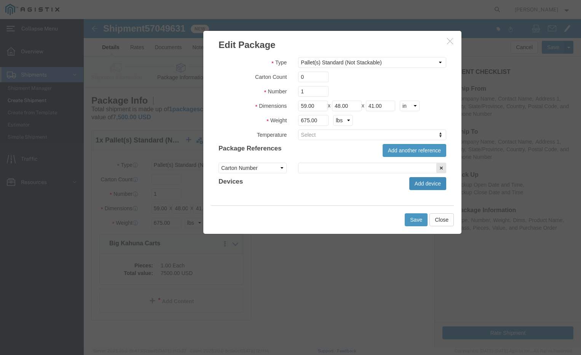
click button "Add device"
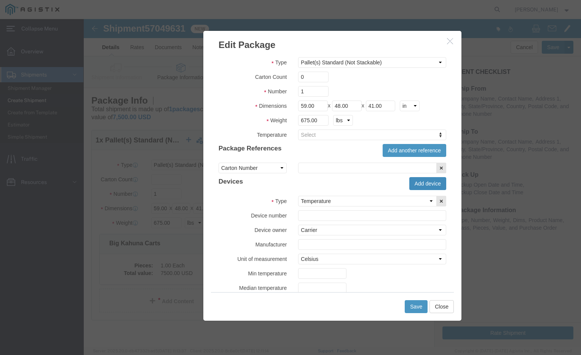
scroll to position [31, 0]
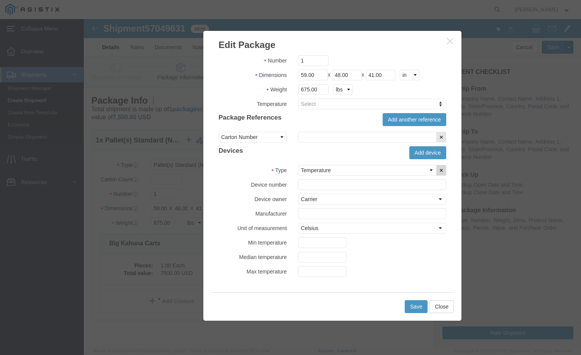
click icon "button"
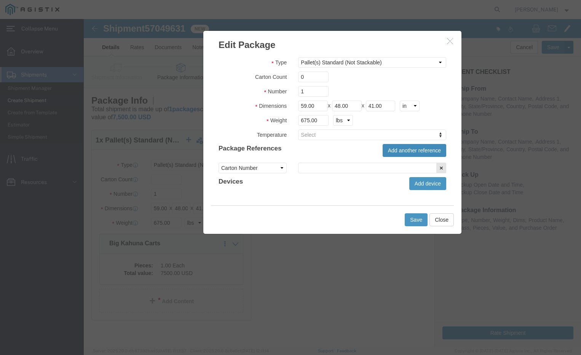
scroll to position [0, 0]
click button "Close"
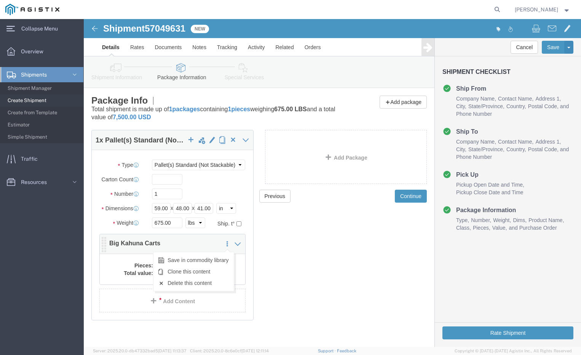
click icon
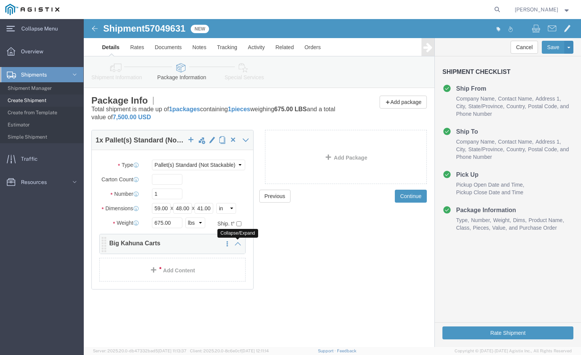
click icon
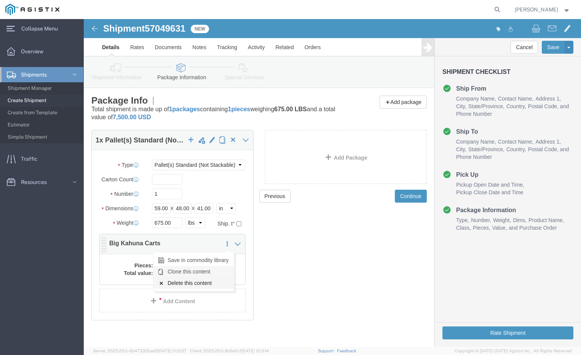
click link "Delete this content"
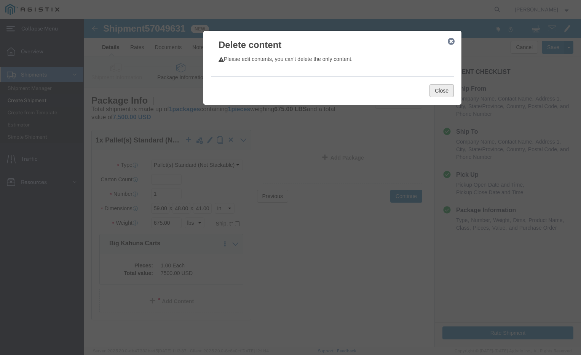
click button "Close"
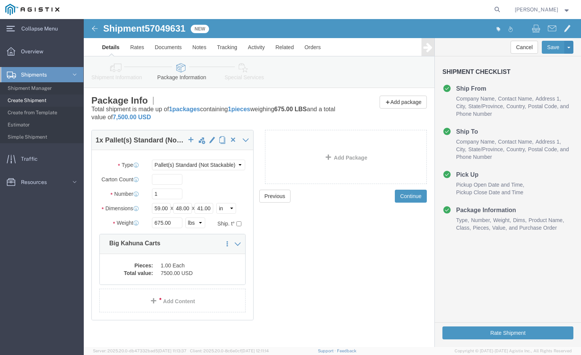
click icon
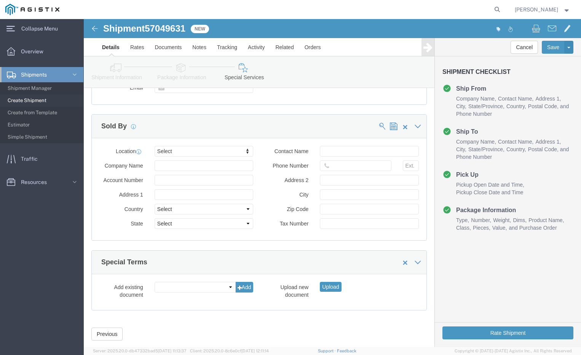
scroll to position [743, 0]
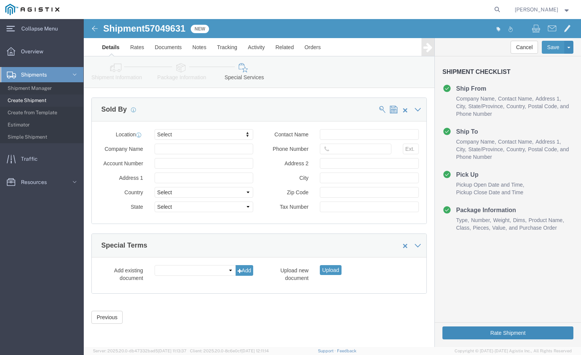
click button "Rate Shipment"
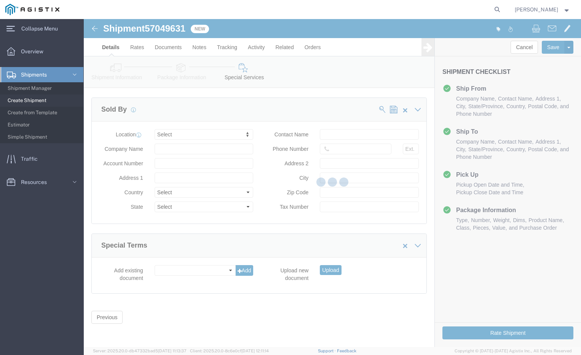
select select
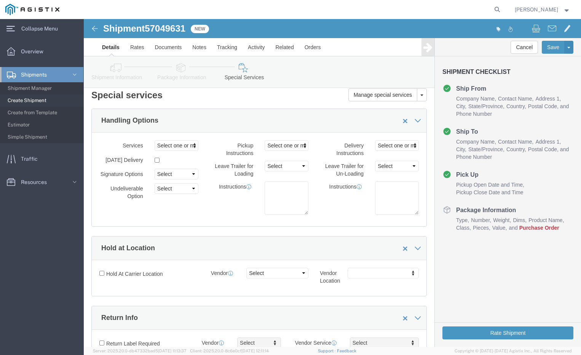
scroll to position [0, 0]
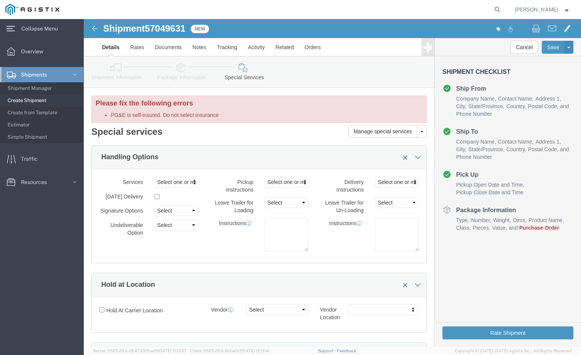
click icon
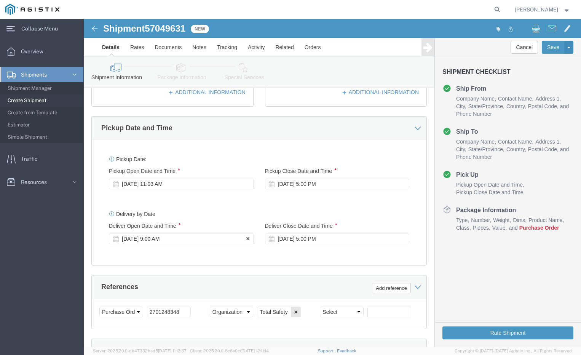
scroll to position [457, 0]
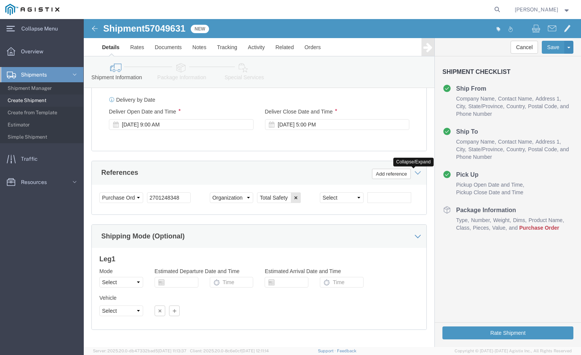
click icon
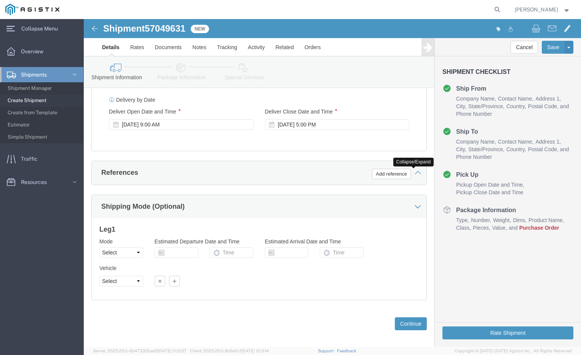
click icon
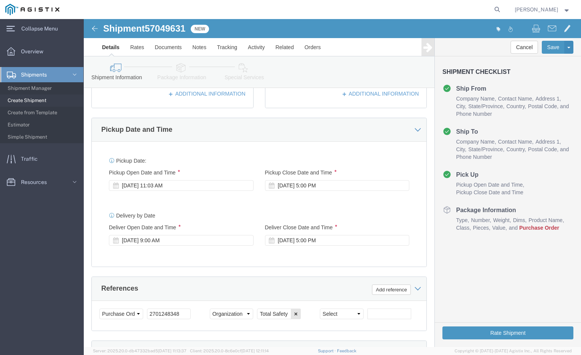
click link "Package Information"
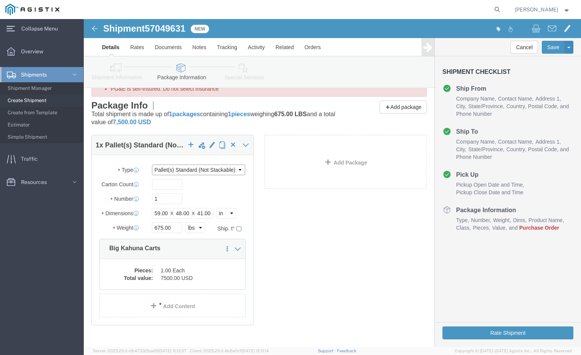
click select "Select Bulk Bundle(s) Cardboard Box(es) Carton(s) Crate(s) Drum(s) (Fiberboard)…"
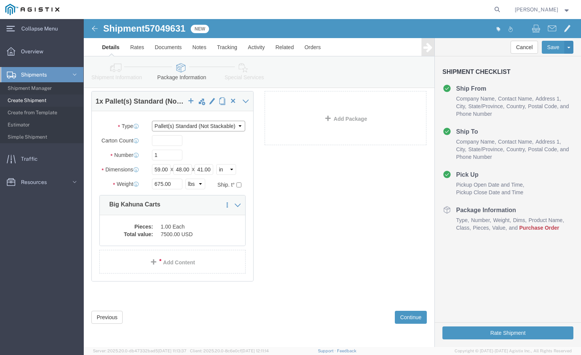
scroll to position [0, 0]
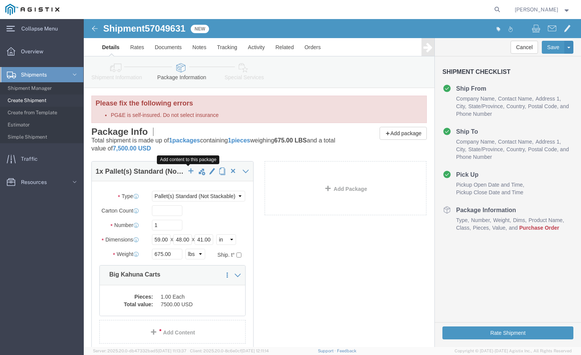
click span "button"
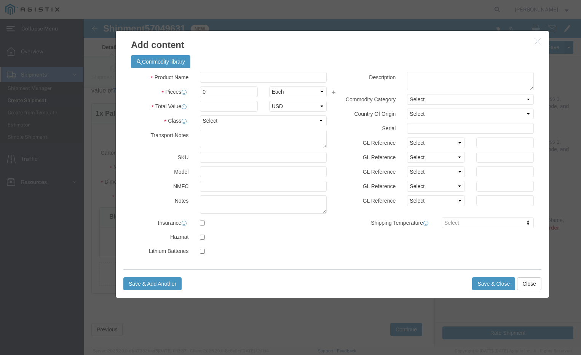
scroll to position [70, 0]
click input "checkbox"
checkbox input "false"
click button "Save & Close"
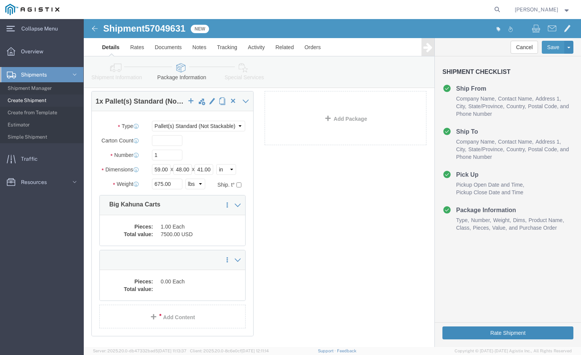
click button "Rate Shipment"
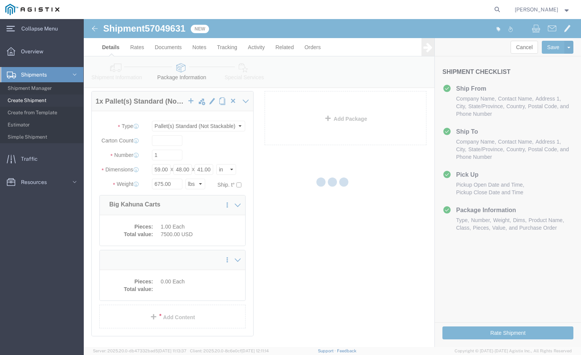
scroll to position [39, 0]
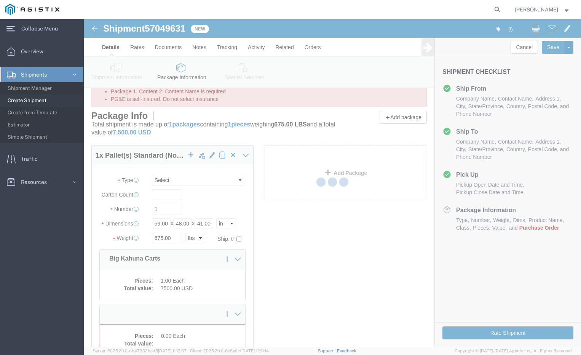
select select "PSNS"
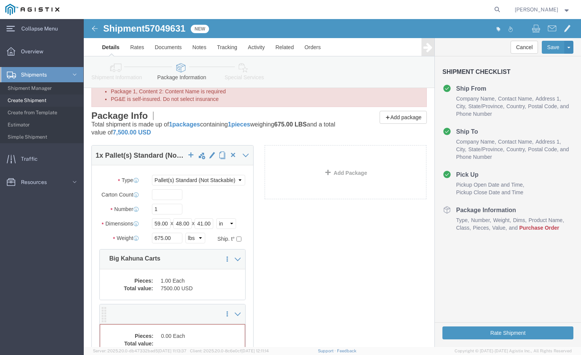
scroll to position [149, 0]
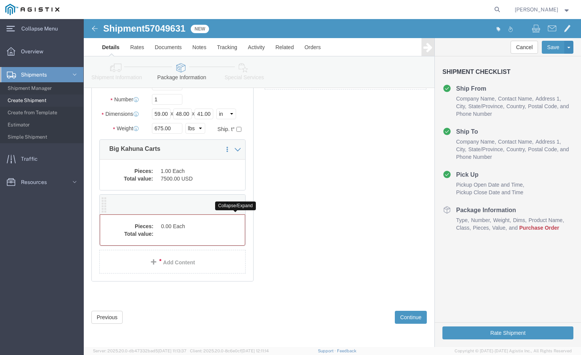
click icon
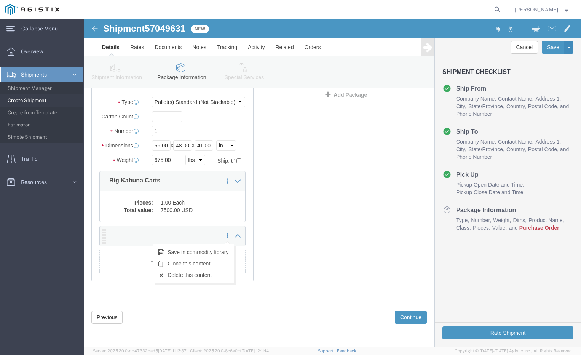
click icon
click link "Delete this content"
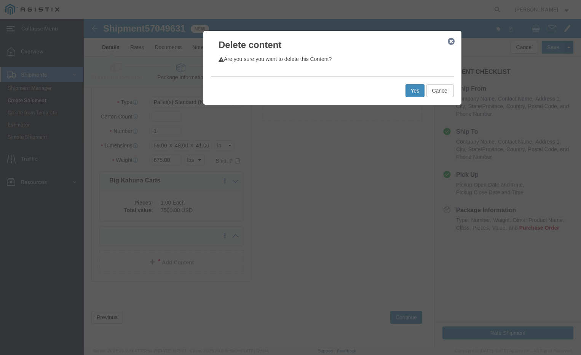
click button "Yes"
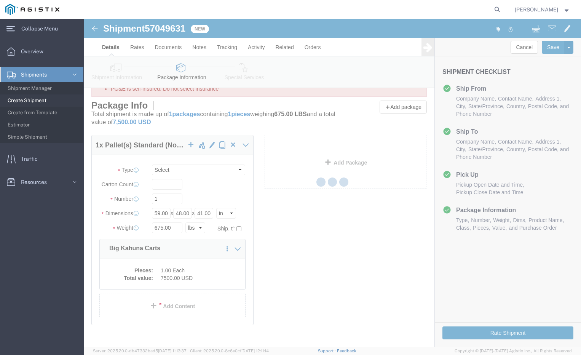
select select "PSNS"
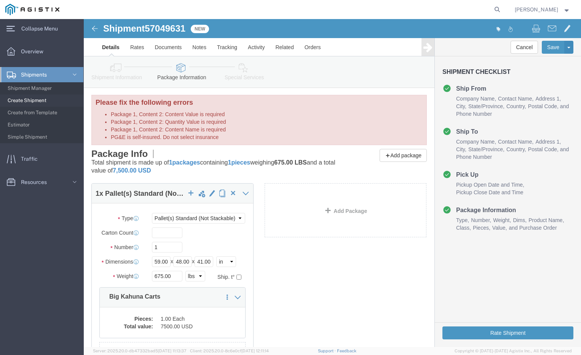
scroll to position [0, 0]
click button "Rate Shipment"
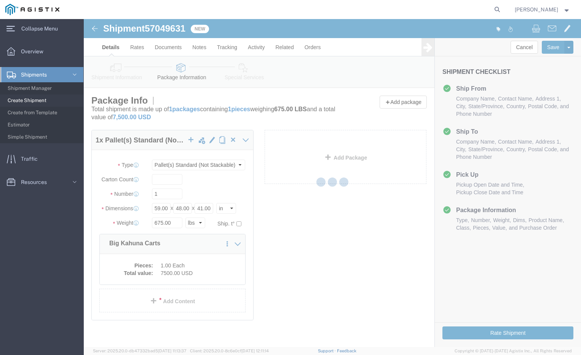
select select
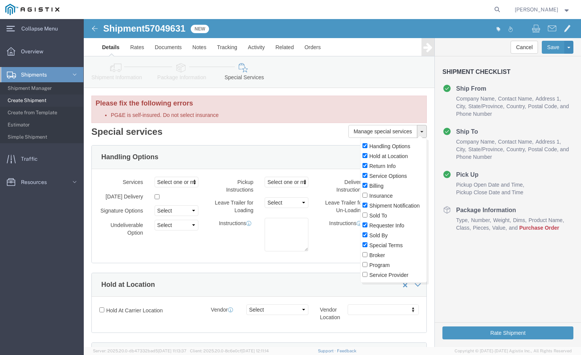
click span
click label "Insurance"
click input "Insurance"
click label "Insurance"
click input "Insurance"
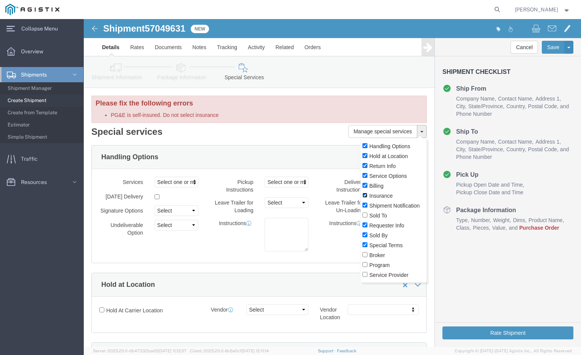
checkbox input "false"
click div "Services Select one or more 10 [PERSON_NAME] 12 ton Crane (25,000 lb cap) 3 Axl…"
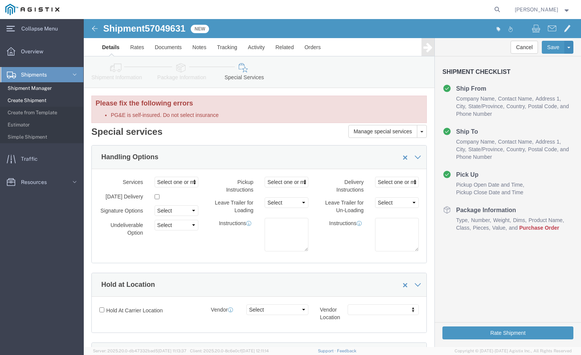
click at [21, 85] on span "Shipment Manager" at bounding box center [43, 88] width 70 height 15
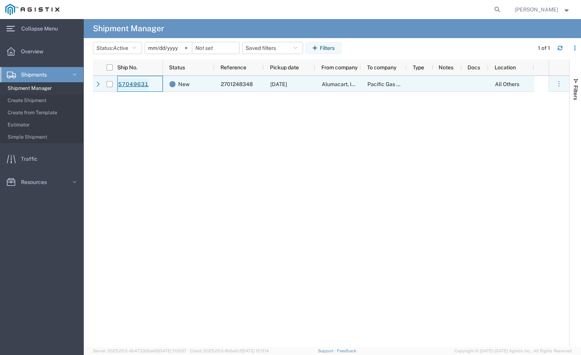
click at [138, 86] on link "57049631" at bounding box center [133, 84] width 31 height 12
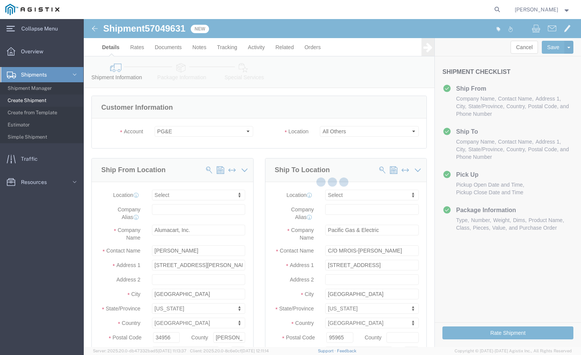
select select
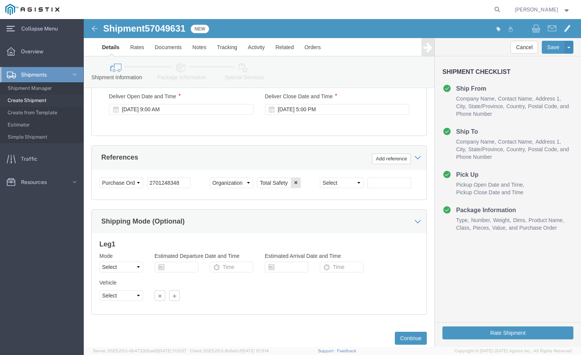
scroll to position [462, 0]
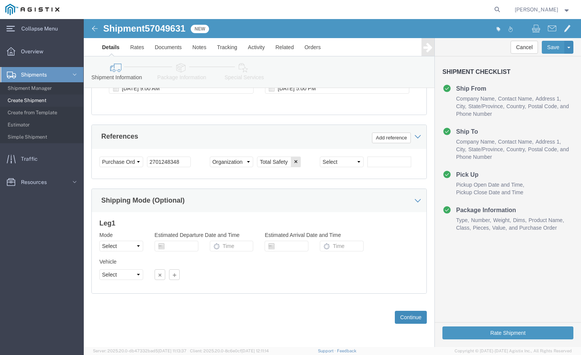
click button "Continue"
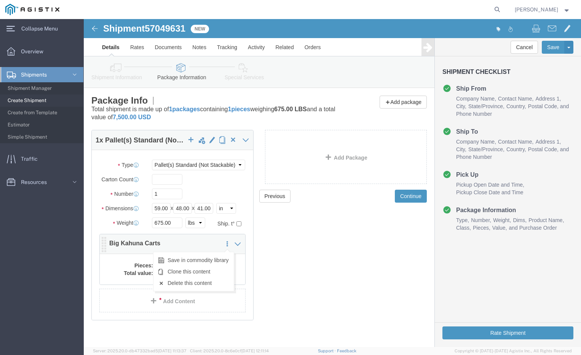
click icon
click link "Add Content"
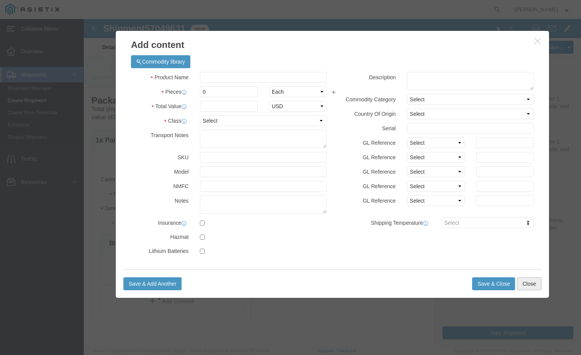
click button "Close"
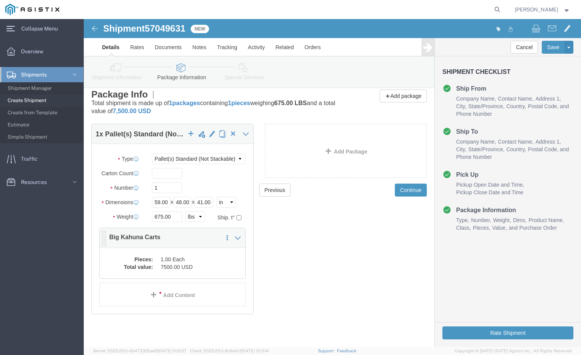
scroll to position [18, 0]
click dd "1.00 Each"
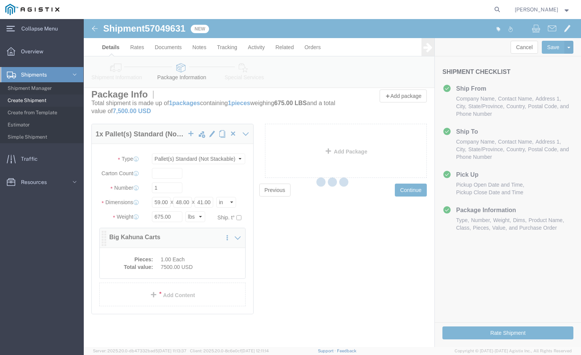
click at [188, 259] on div at bounding box center [333, 183] width 498 height 328
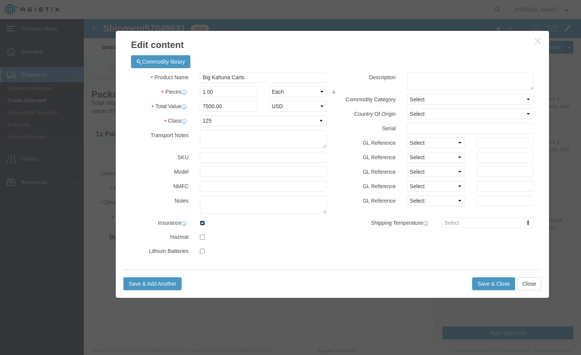
click input "checkbox"
checkbox input "false"
click button "Save & Close"
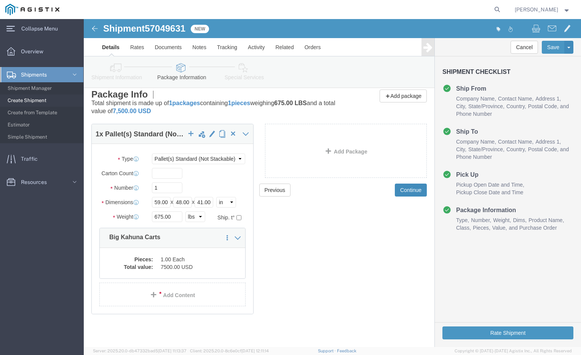
click button "Continue"
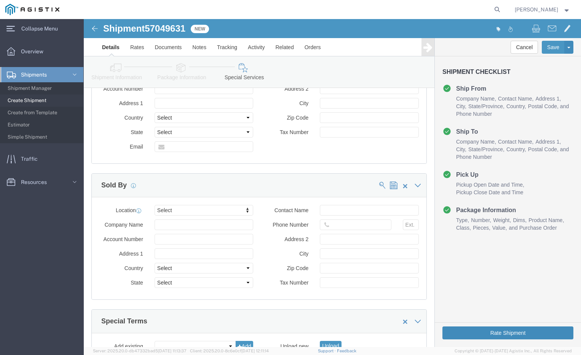
scroll to position [704, 0]
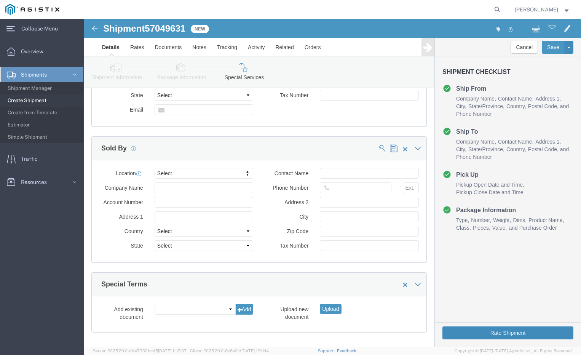
click button "Rate Shipment"
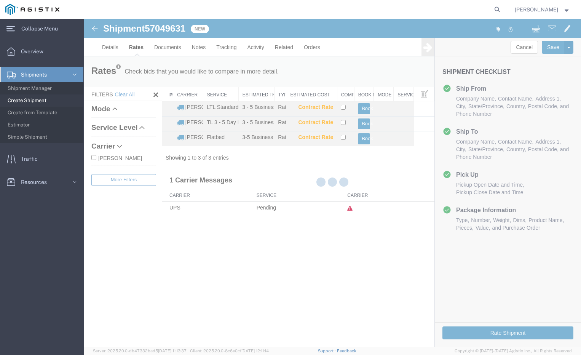
scroll to position [0, 0]
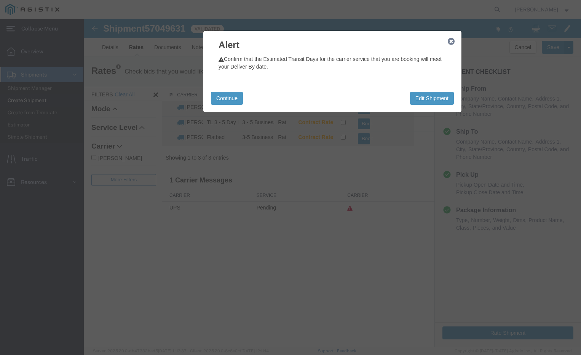
click at [453, 41] on icon "button" at bounding box center [451, 41] width 7 height 6
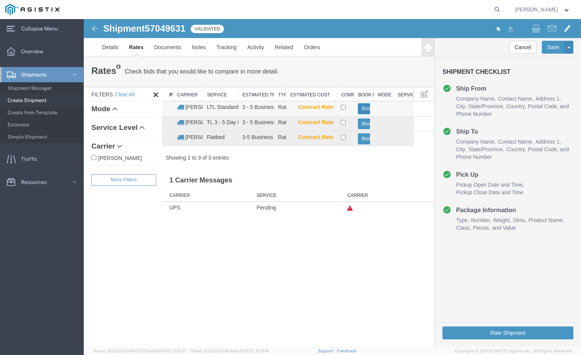
click at [367, 104] on button "Book" at bounding box center [364, 108] width 12 height 11
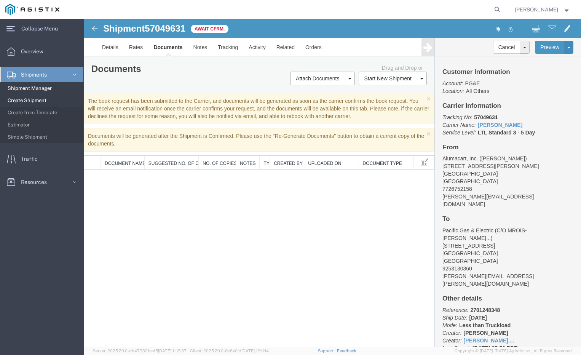
click at [27, 85] on span "Shipment Manager" at bounding box center [43, 88] width 70 height 15
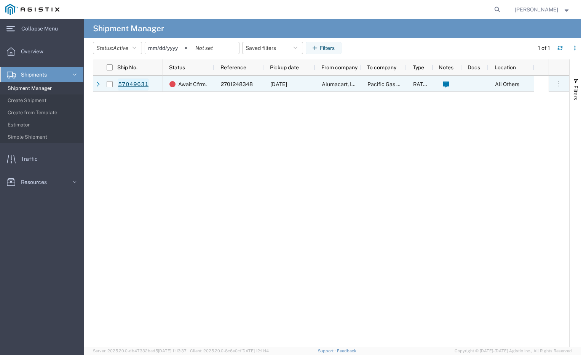
click at [142, 83] on link "57049631" at bounding box center [133, 84] width 31 height 12
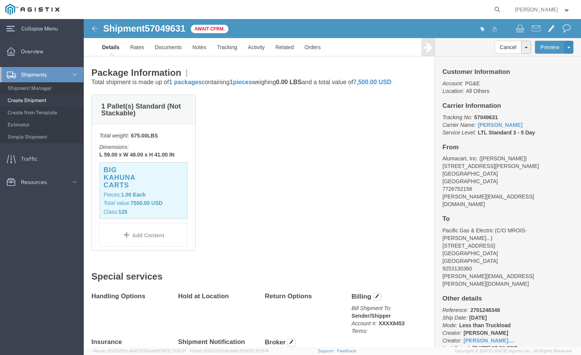
scroll to position [34, 0]
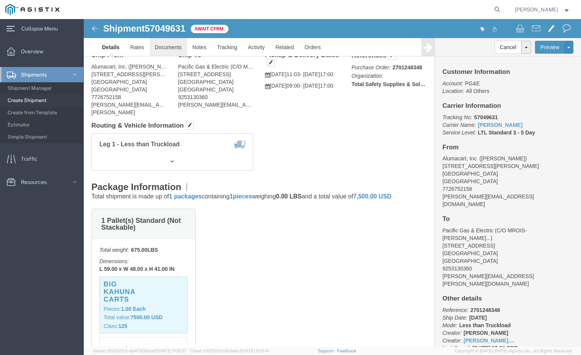
click link "Documents"
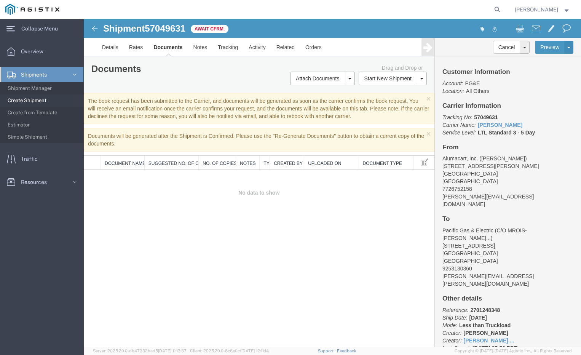
click at [127, 162] on th "Document Name" at bounding box center [123, 163] width 44 height 14
click at [112, 44] on link "Details" at bounding box center [110, 47] width 27 height 18
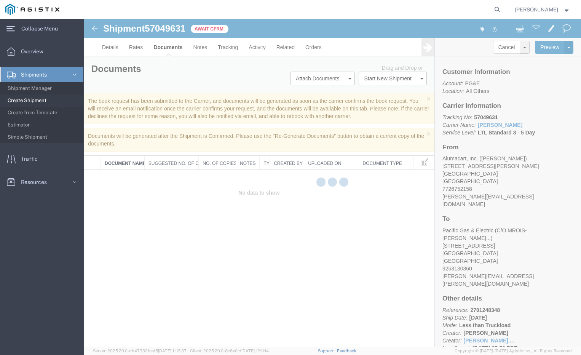
click at [93, 29] on div at bounding box center [333, 183] width 498 height 328
